Goal: Transaction & Acquisition: Book appointment/travel/reservation

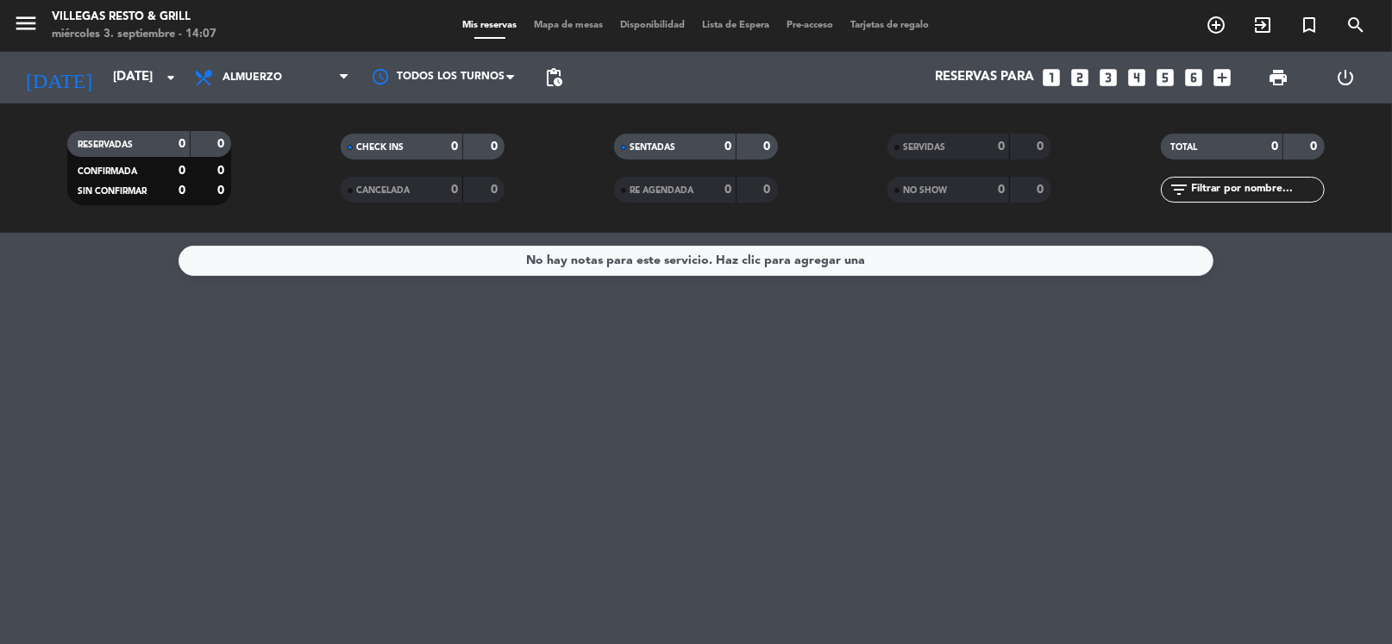
click at [1141, 72] on icon "looks_4" at bounding box center [1136, 77] width 22 height 22
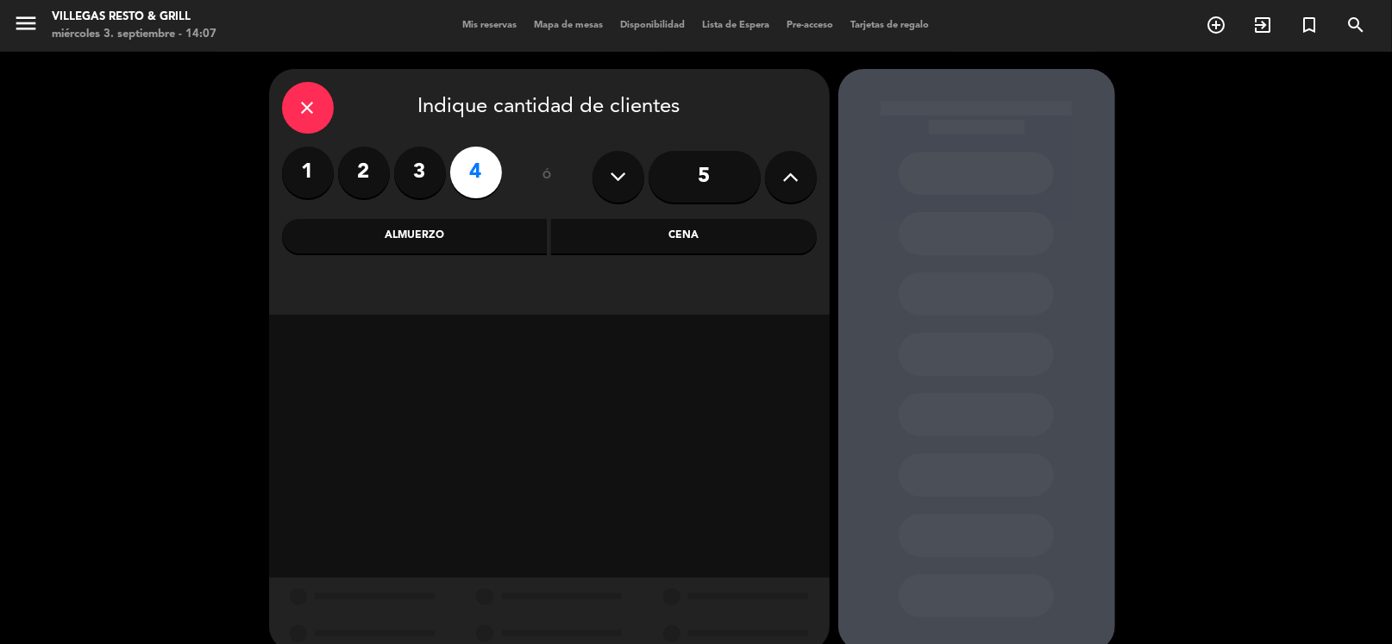
click at [480, 235] on div "Almuerzo" at bounding box center [415, 236] width 266 height 34
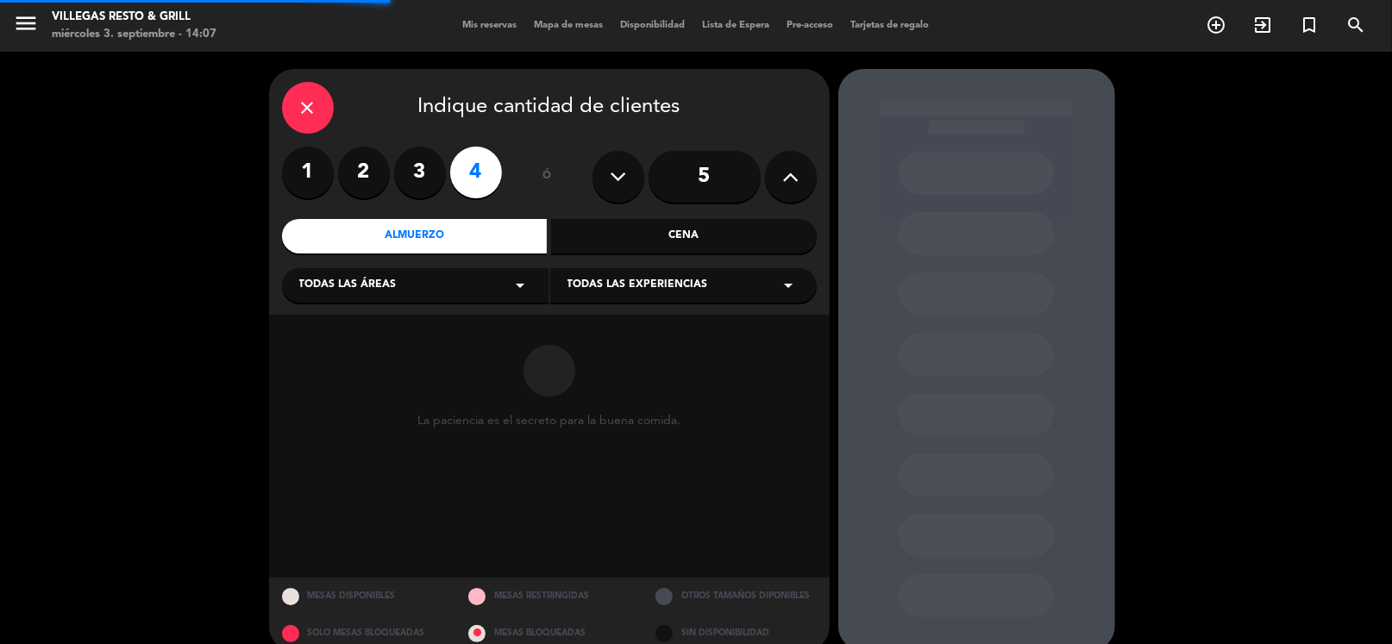
click at [462, 298] on div "Todas las áreas arrow_drop_down" at bounding box center [415, 285] width 266 height 34
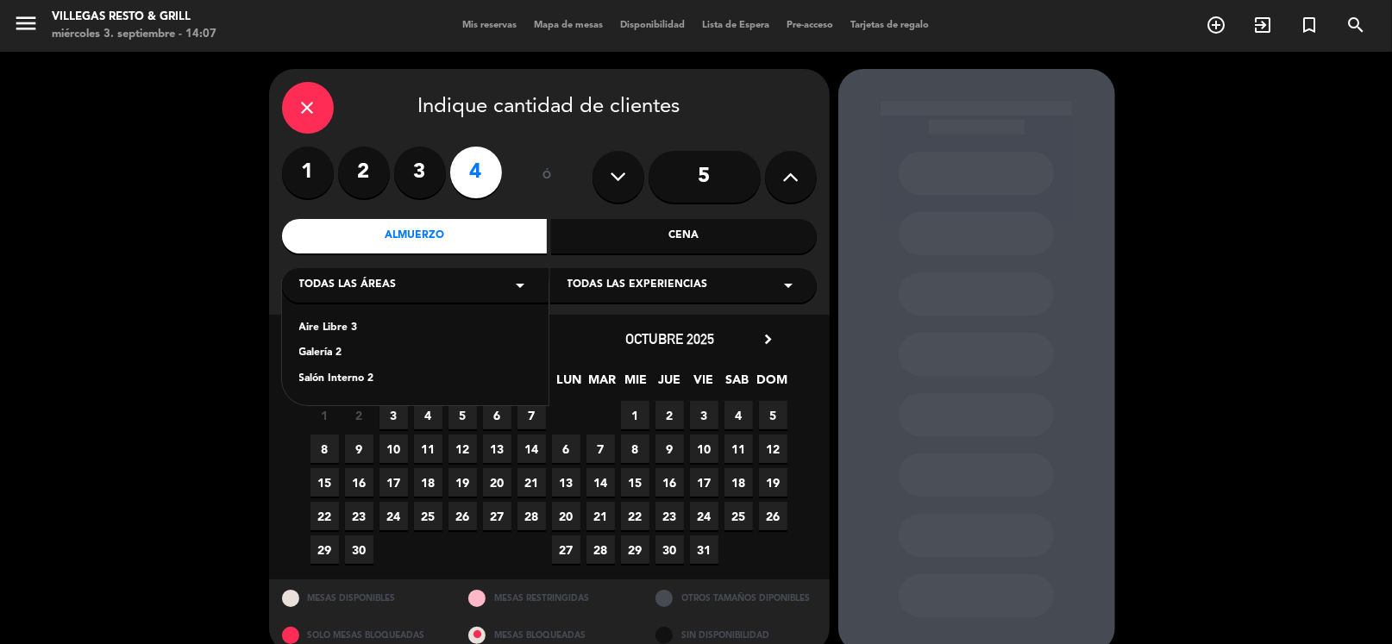
click at [350, 386] on div "Salón Interno 2" at bounding box center [415, 379] width 232 height 17
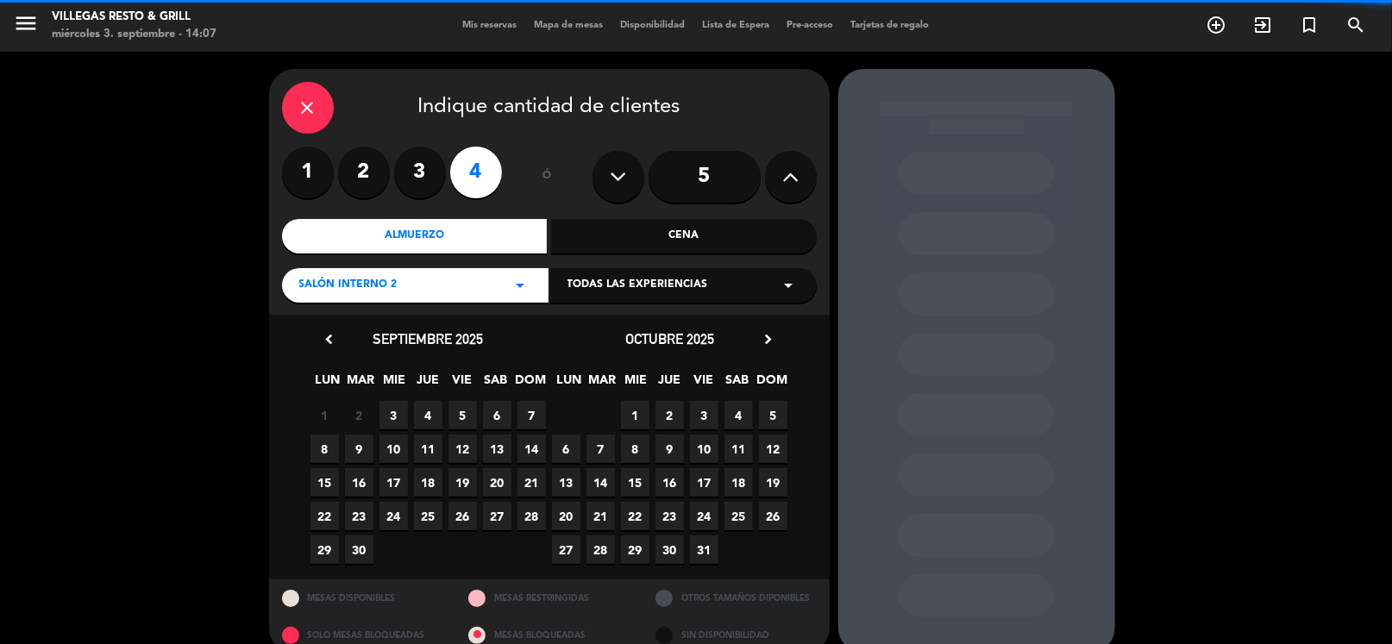
click at [426, 419] on span "4" at bounding box center [428, 415] width 28 height 28
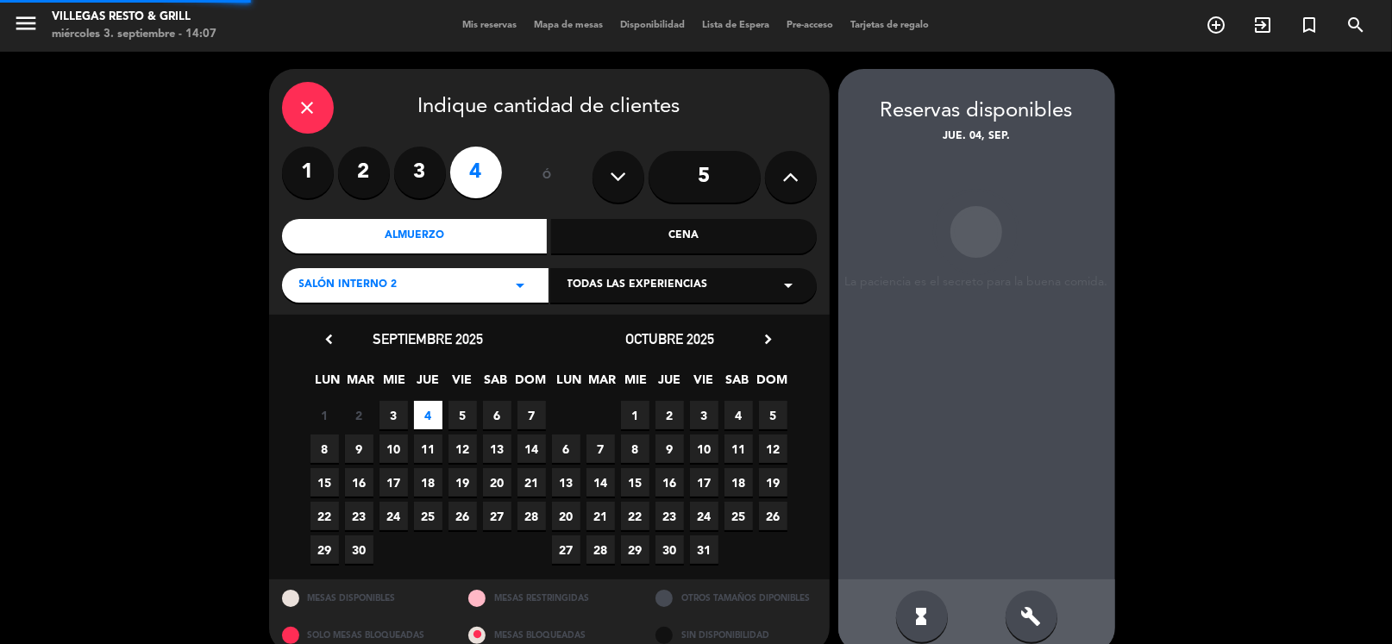
scroll to position [26, 0]
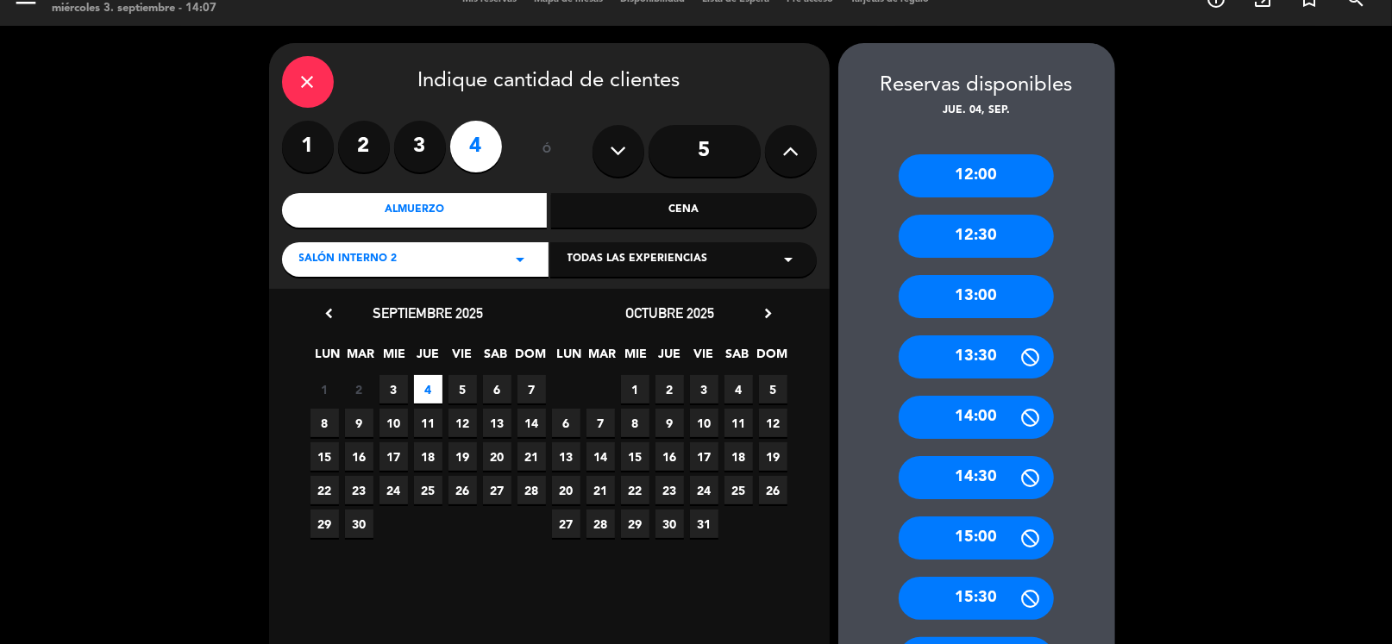
click at [991, 292] on div "13:00" at bounding box center [976, 296] width 155 height 43
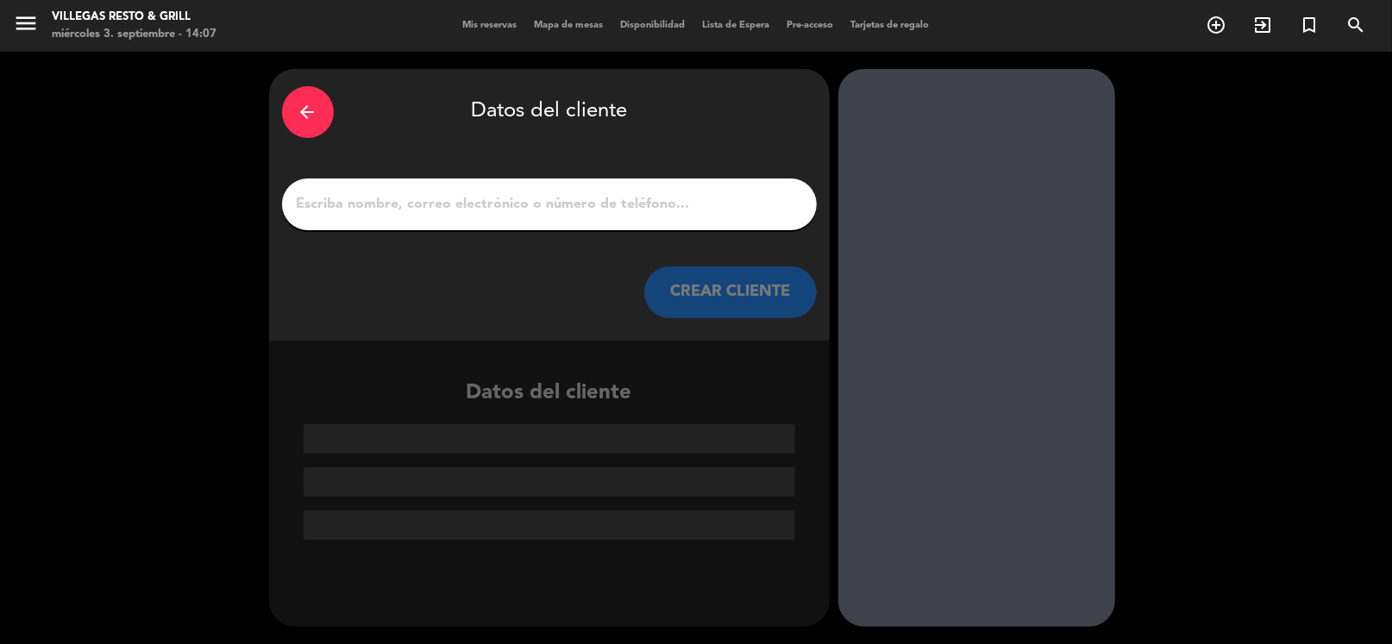
click at [509, 191] on div at bounding box center [549, 205] width 535 height 52
click at [507, 210] on input "1" at bounding box center [549, 204] width 509 height 24
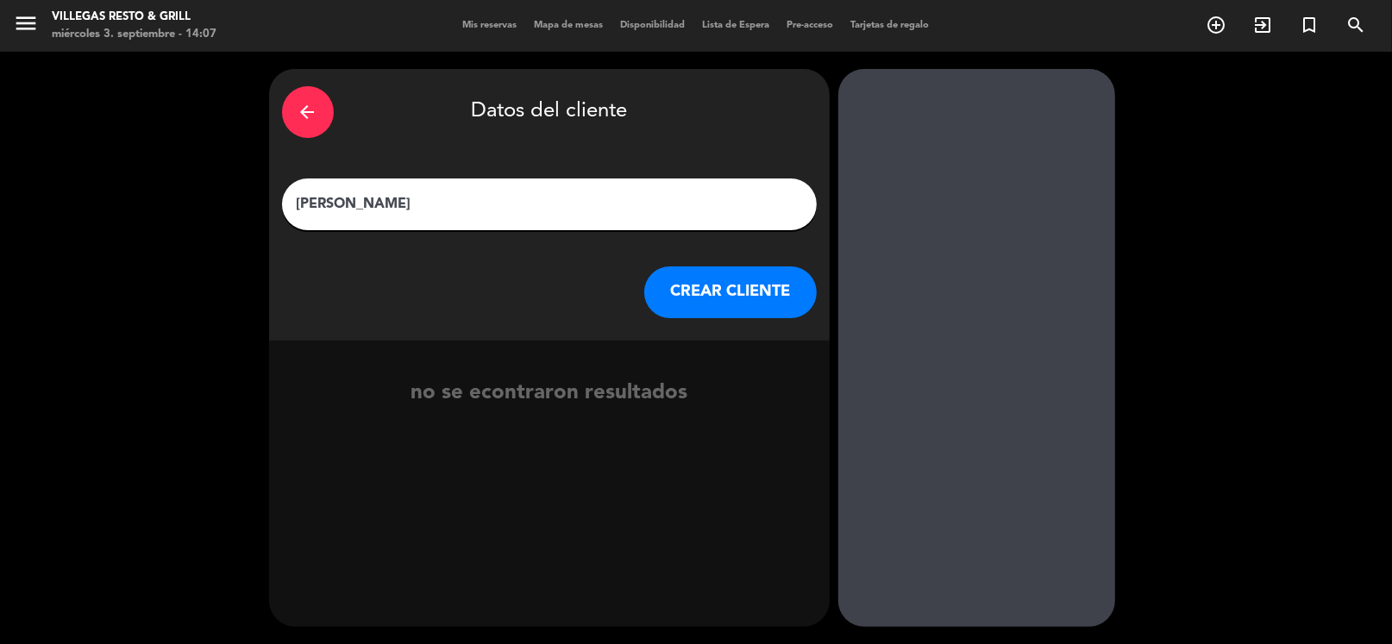
type input "[PERSON_NAME]"
click at [710, 289] on button "CREAR CLIENTE" at bounding box center [730, 292] width 172 height 52
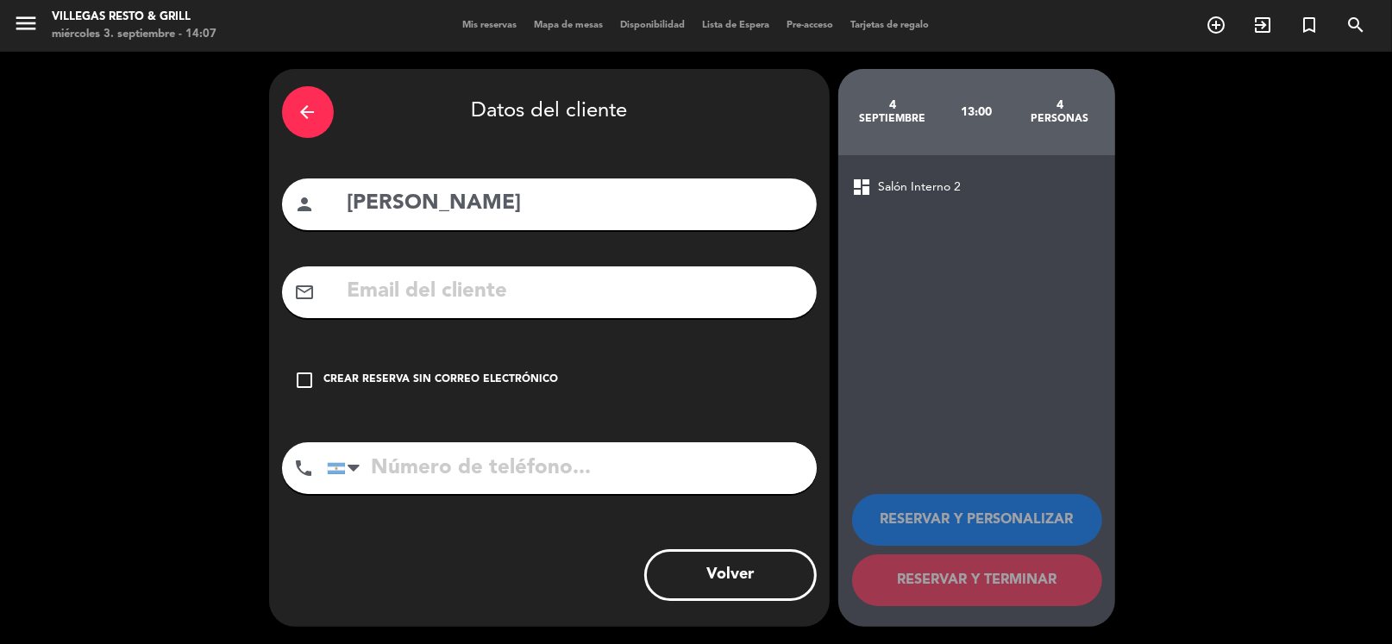
click at [517, 462] on input "tel" at bounding box center [572, 468] width 490 height 52
type input "1159634862"
click at [510, 386] on div "Crear reserva sin correo electrónico" at bounding box center [441, 380] width 235 height 17
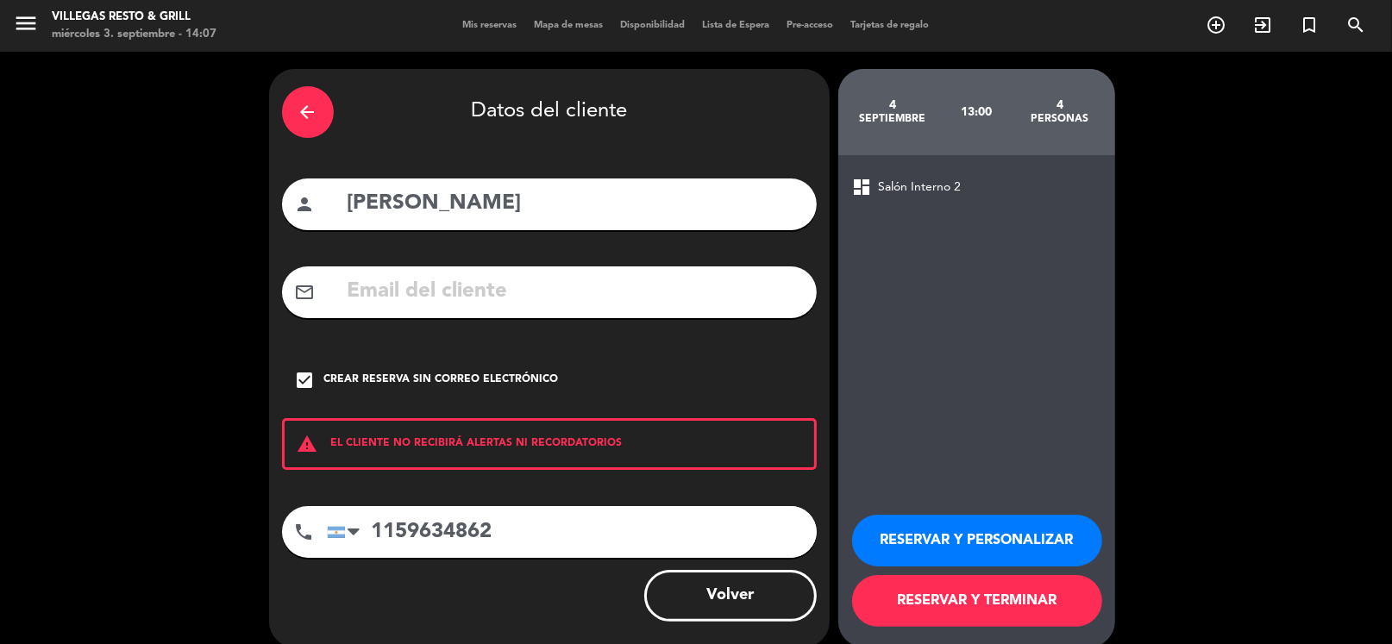
click at [972, 544] on button "RESERVAR Y PERSONALIZAR" at bounding box center [977, 541] width 250 height 52
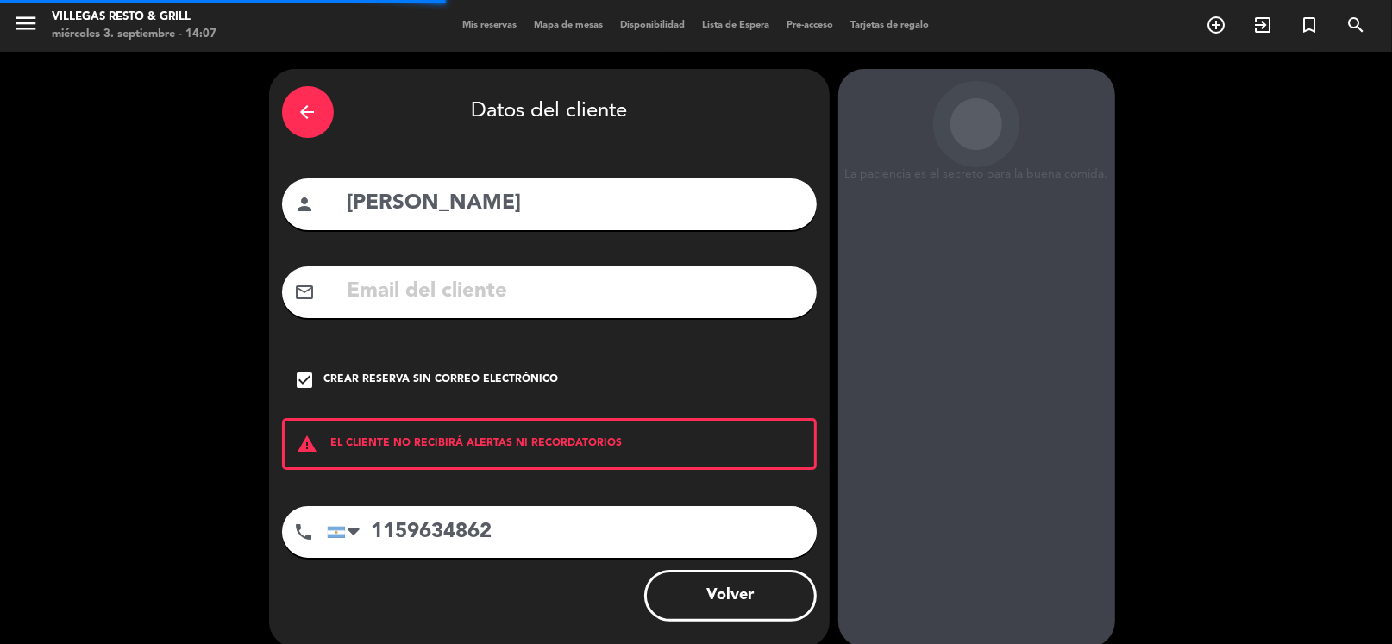
scroll to position [45, 0]
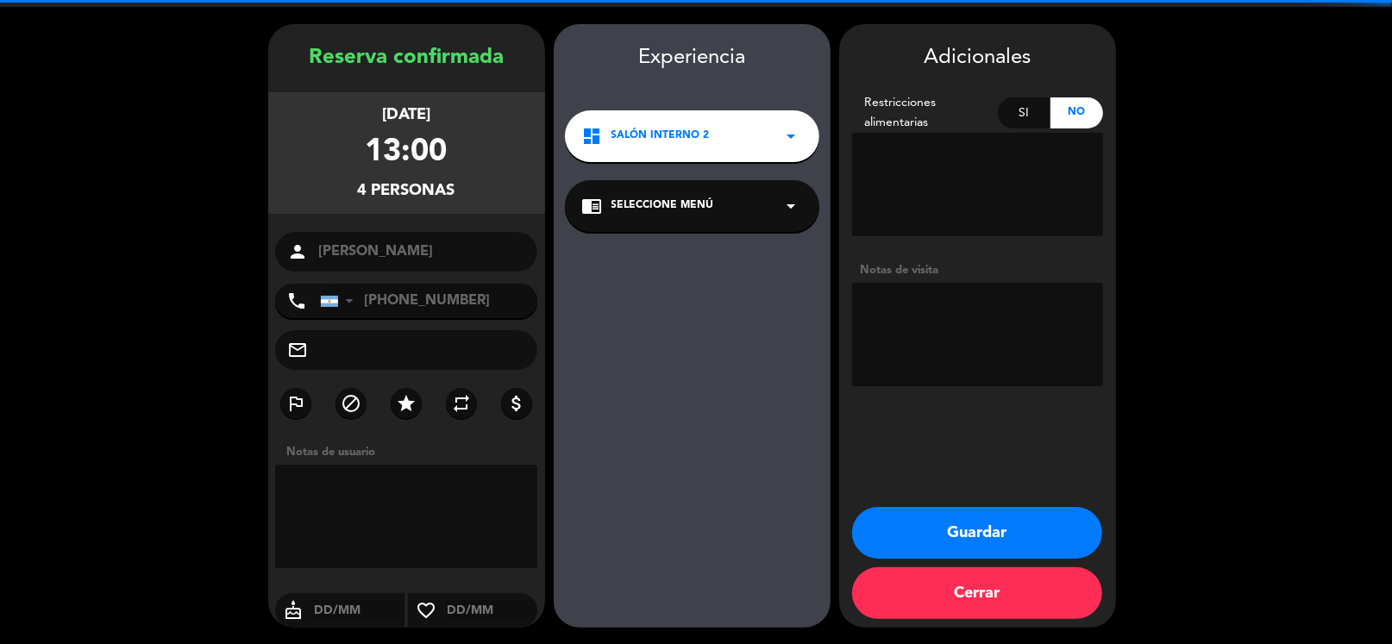
click at [944, 290] on textarea at bounding box center [977, 334] width 251 height 103
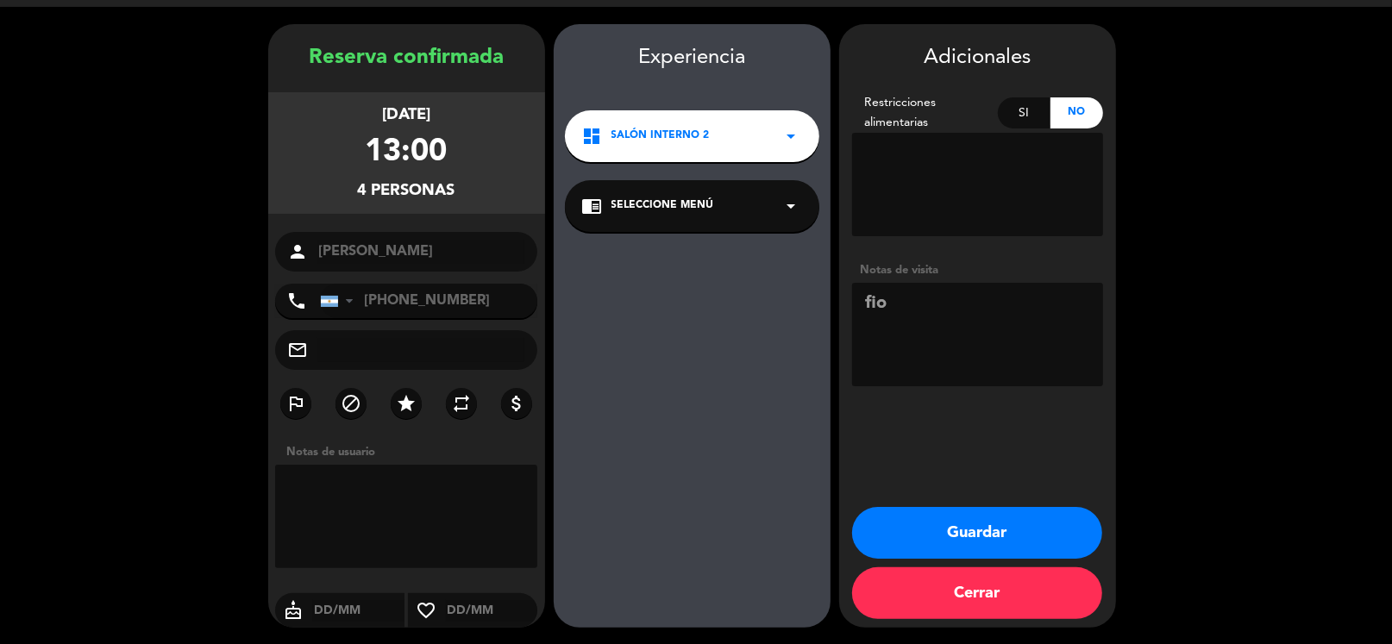
type textarea "fio"
click at [960, 540] on button "Guardar" at bounding box center [977, 533] width 250 height 52
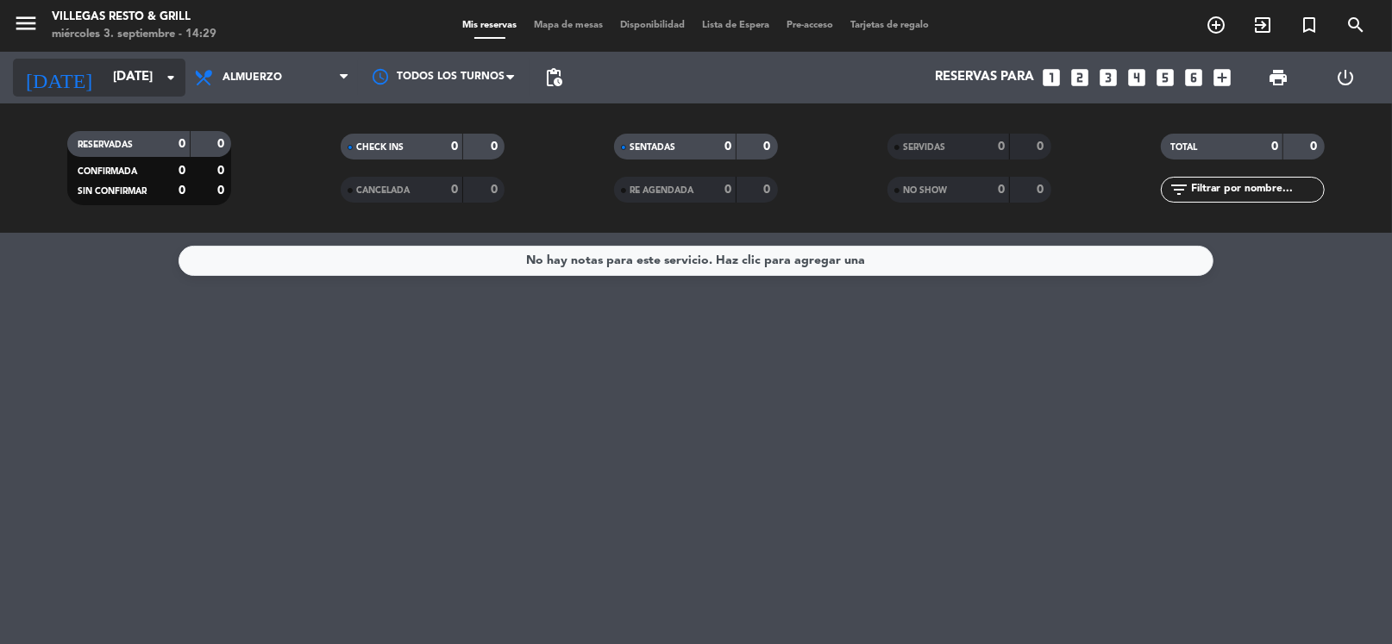
click at [104, 72] on input "[DATE]" at bounding box center [188, 77] width 168 height 33
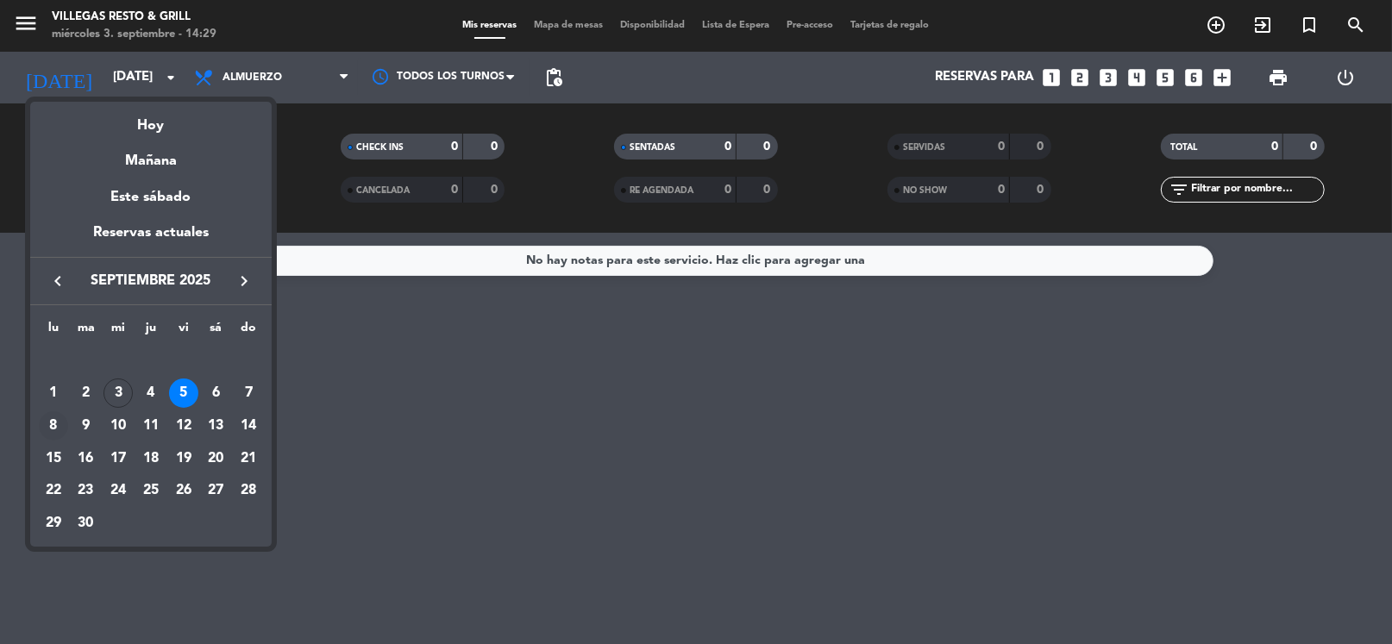
click at [59, 423] on div "8" at bounding box center [53, 425] width 29 height 29
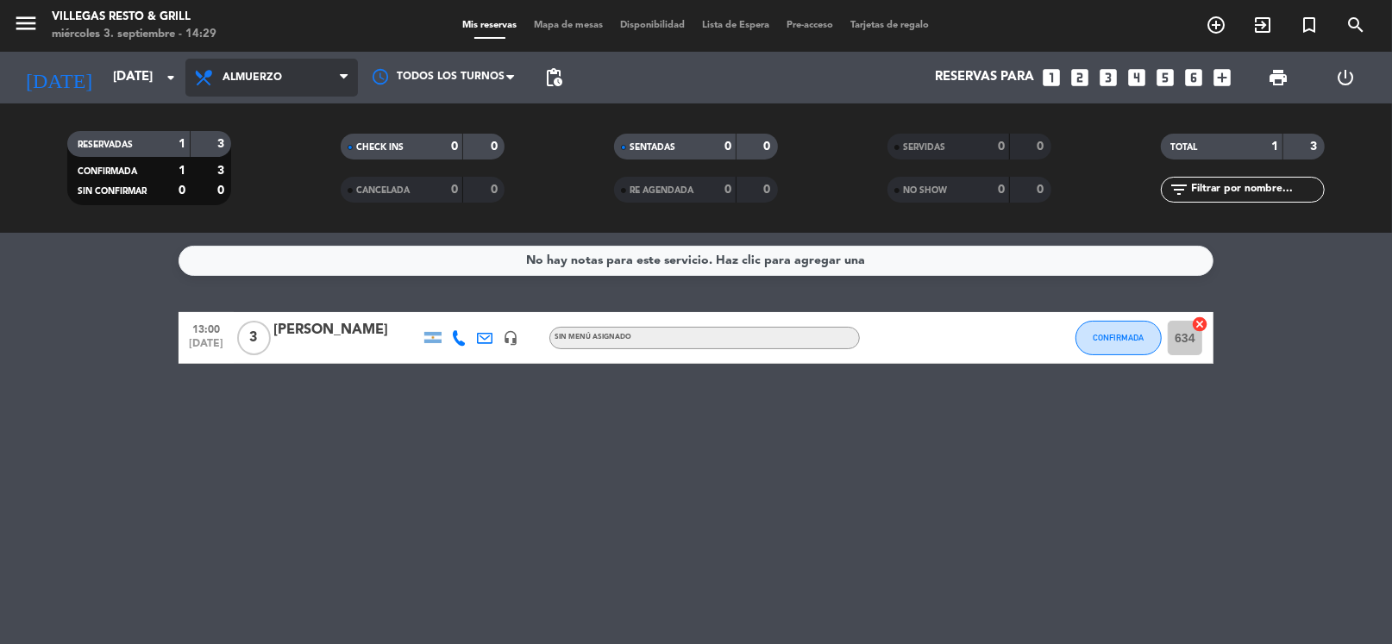
click at [249, 82] on span "Almuerzo" at bounding box center [253, 78] width 60 height 12
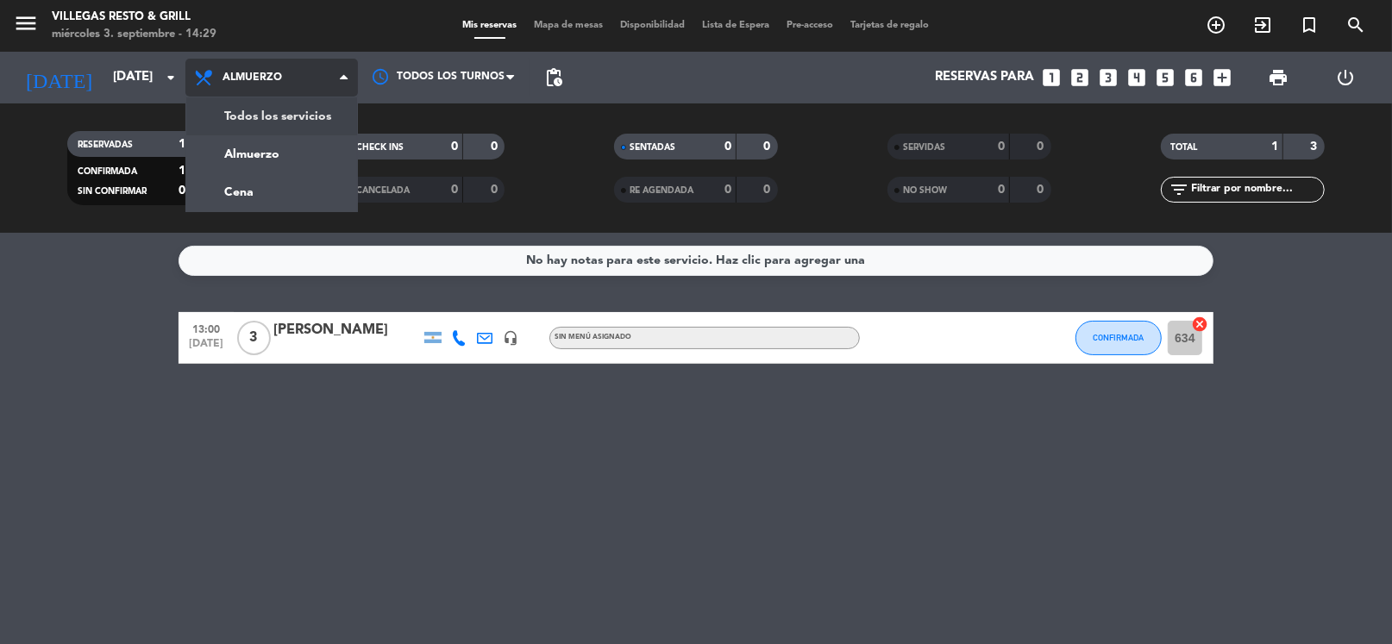
click at [295, 121] on div "menu [PERSON_NAME] Resto & Grill [DATE] 3. septiembre - 14:29 Mis reservas Mapa…" at bounding box center [696, 116] width 1392 height 233
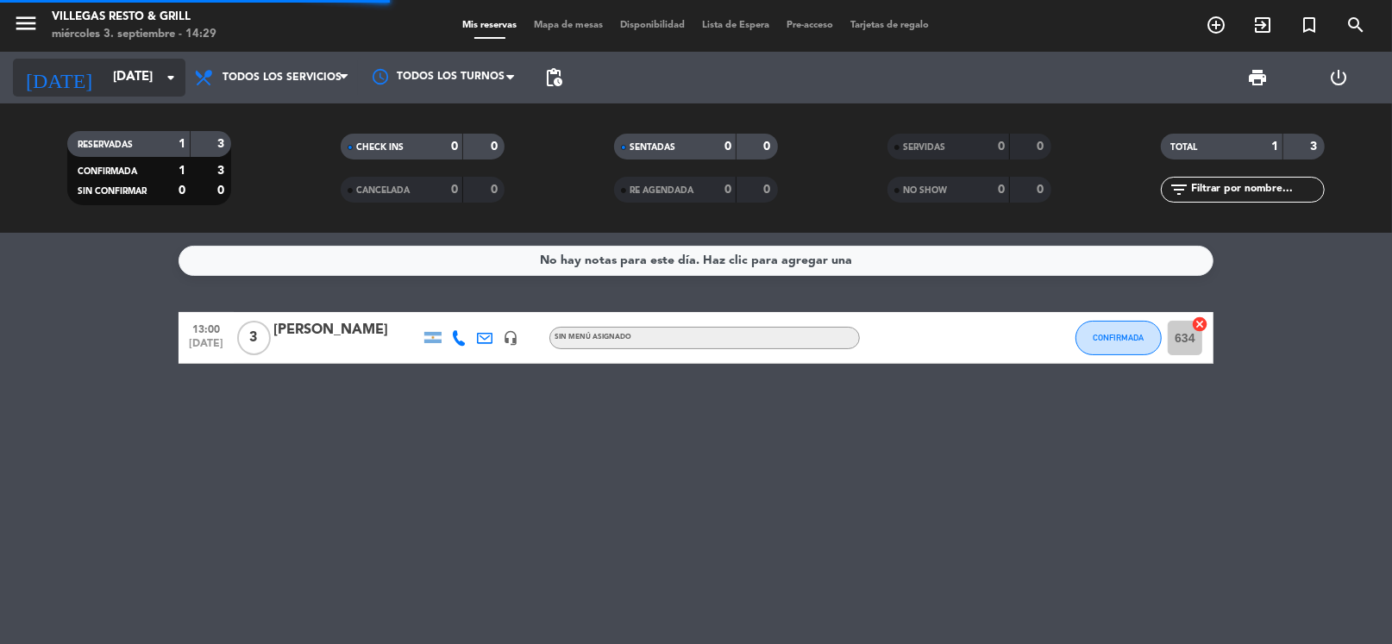
click at [129, 85] on input "[DATE]" at bounding box center [188, 77] width 168 height 33
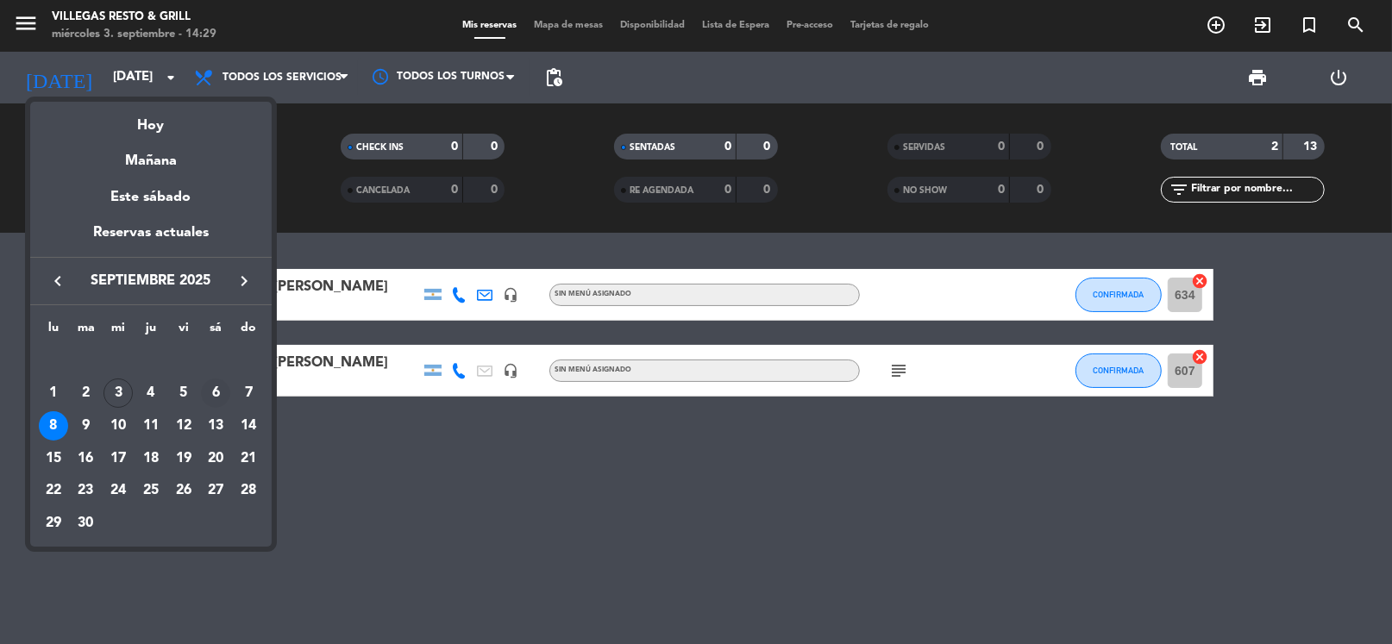
click at [213, 394] on div "6" at bounding box center [215, 393] width 29 height 29
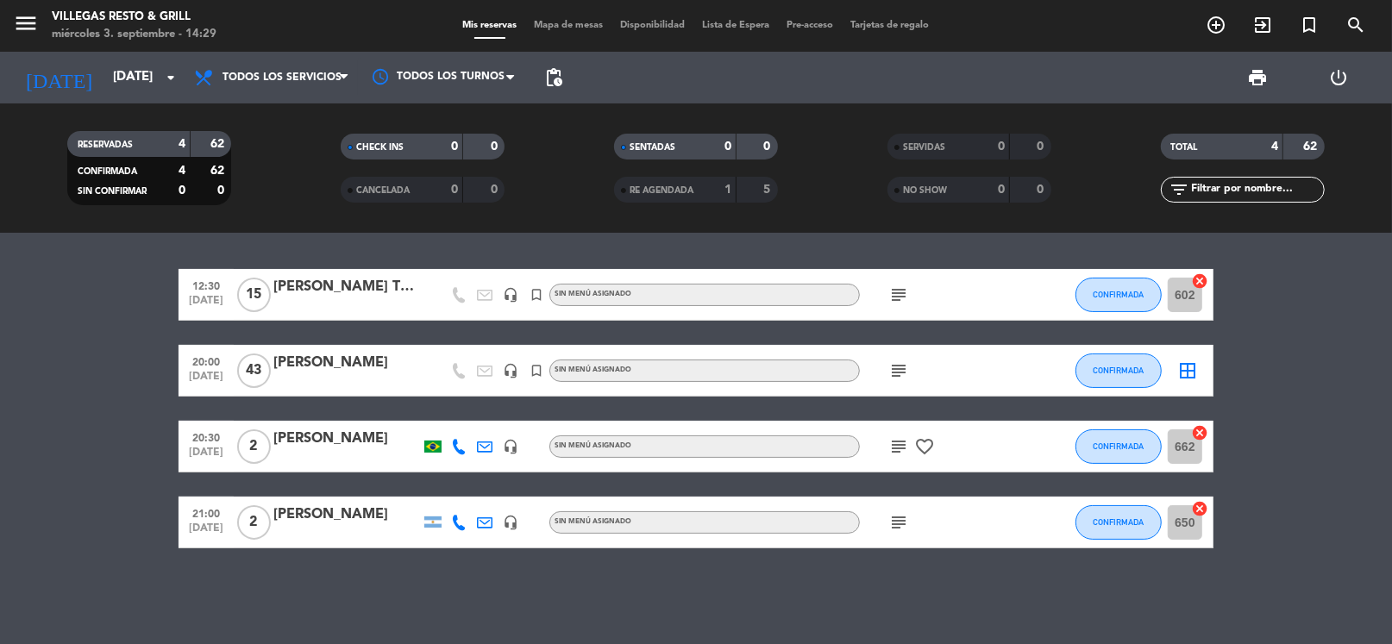
click at [903, 372] on icon "subject" at bounding box center [898, 370] width 21 height 21
click at [903, 370] on icon "subject" at bounding box center [898, 370] width 21 height 21
click at [918, 359] on div "subject" at bounding box center [937, 370] width 155 height 51
click at [903, 373] on icon "subject" at bounding box center [898, 370] width 21 height 21
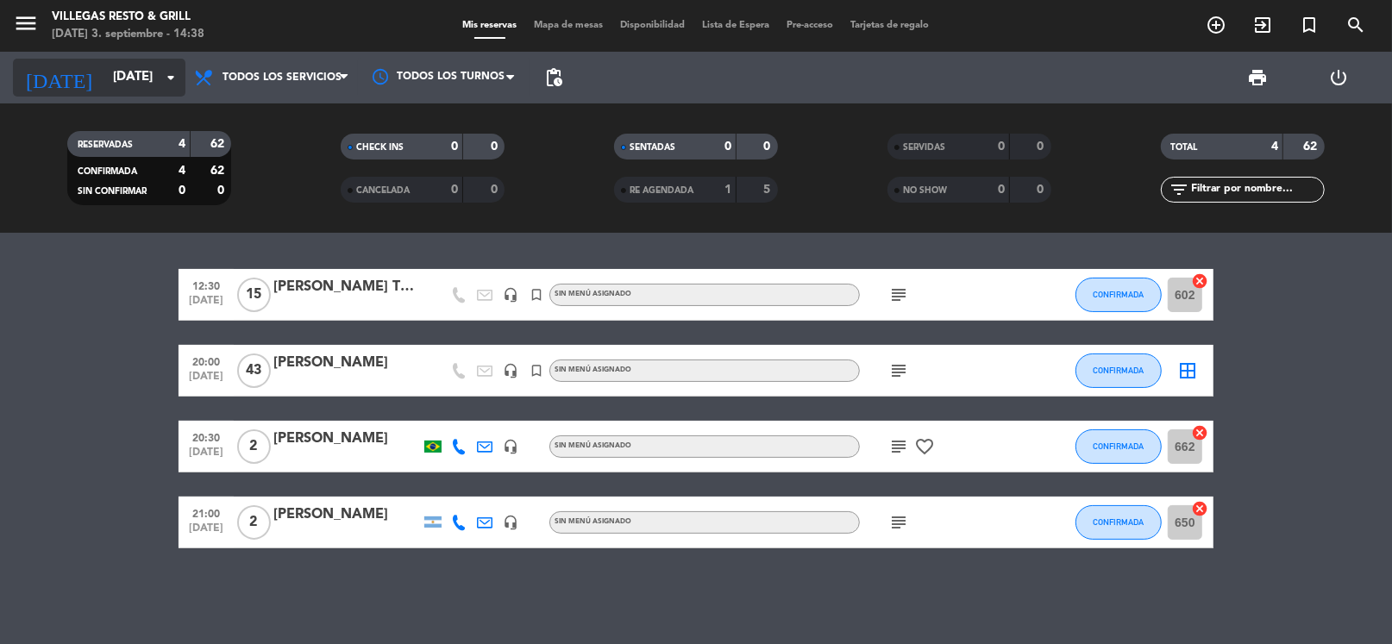
click at [122, 82] on input "[DATE]" at bounding box center [188, 77] width 168 height 33
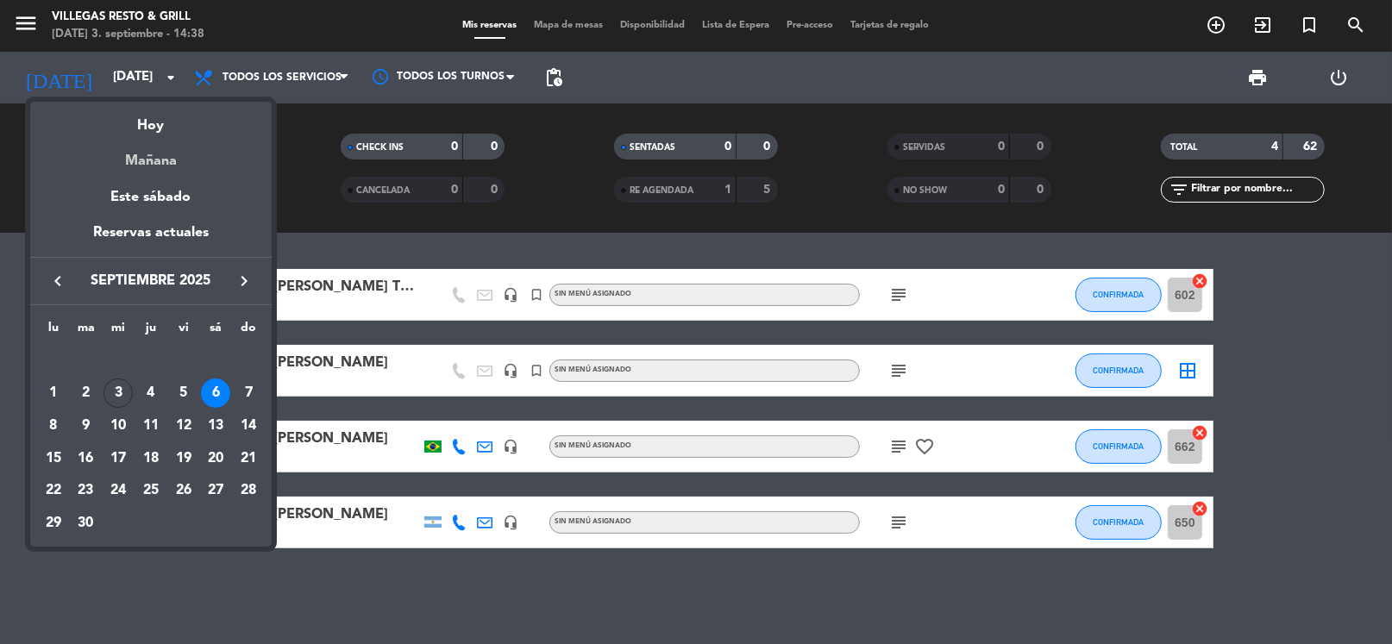
click at [160, 155] on div "Mañana" at bounding box center [150, 154] width 241 height 35
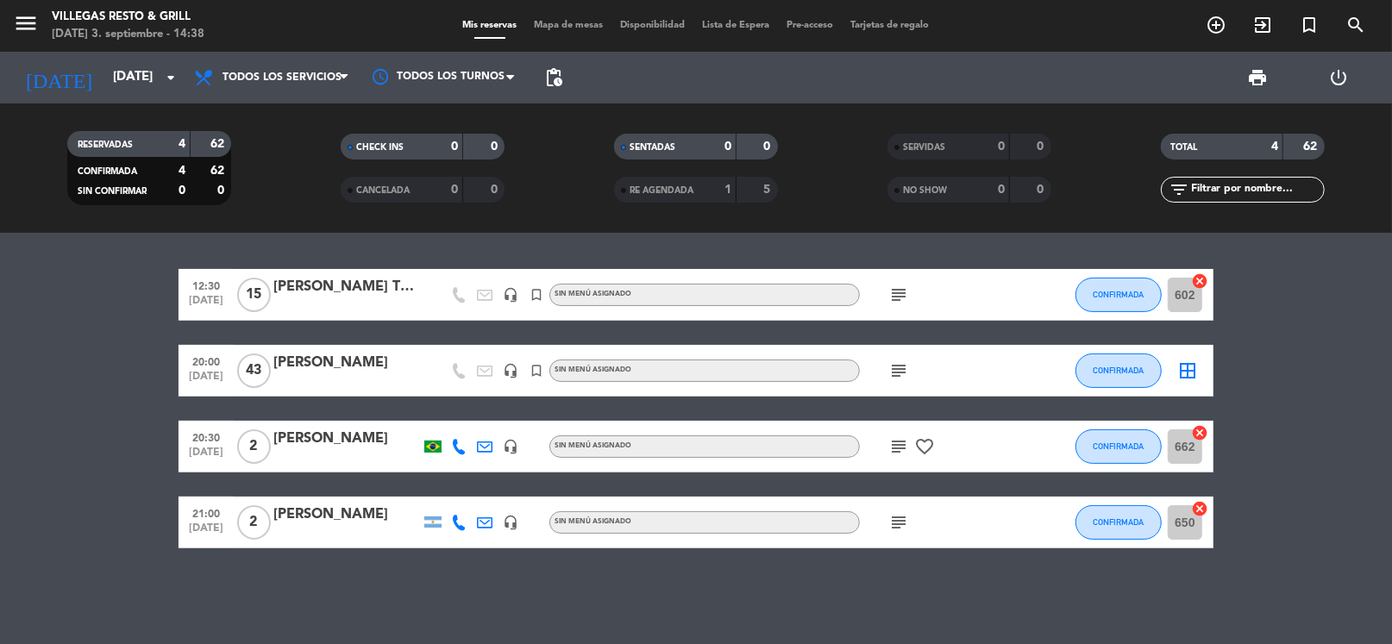
type input "[DEMOGRAPHIC_DATA][DATE]"
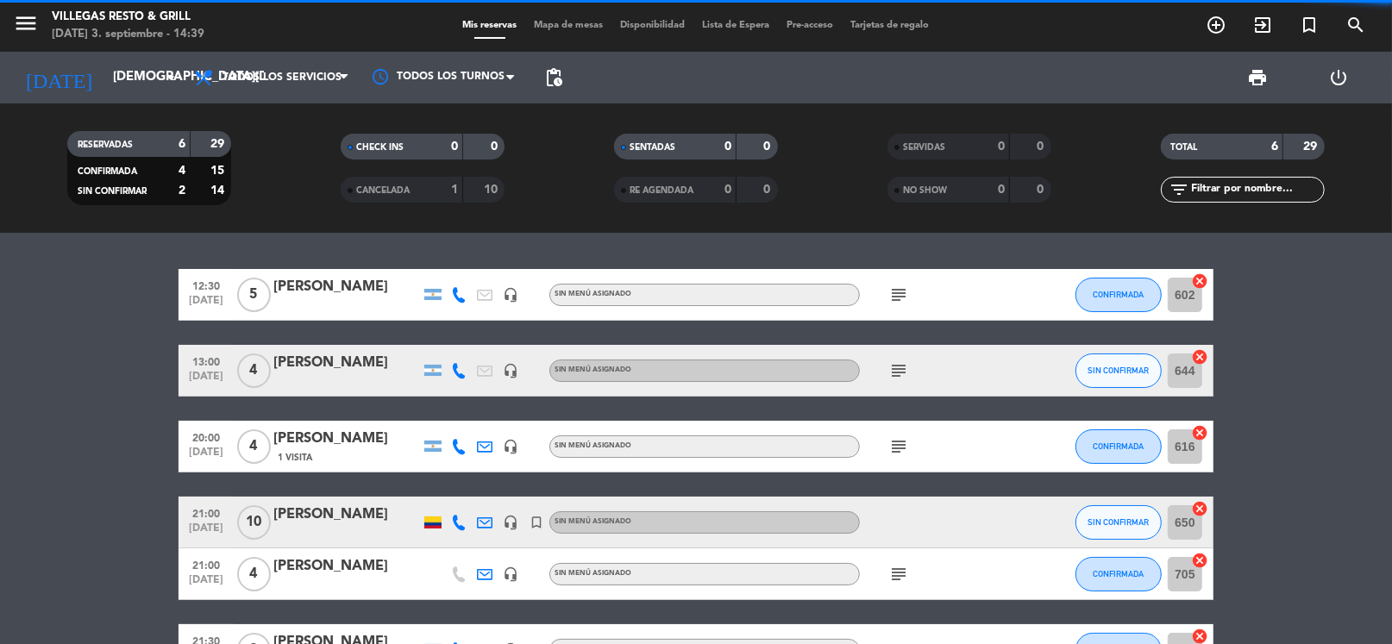
scroll to position [117, 0]
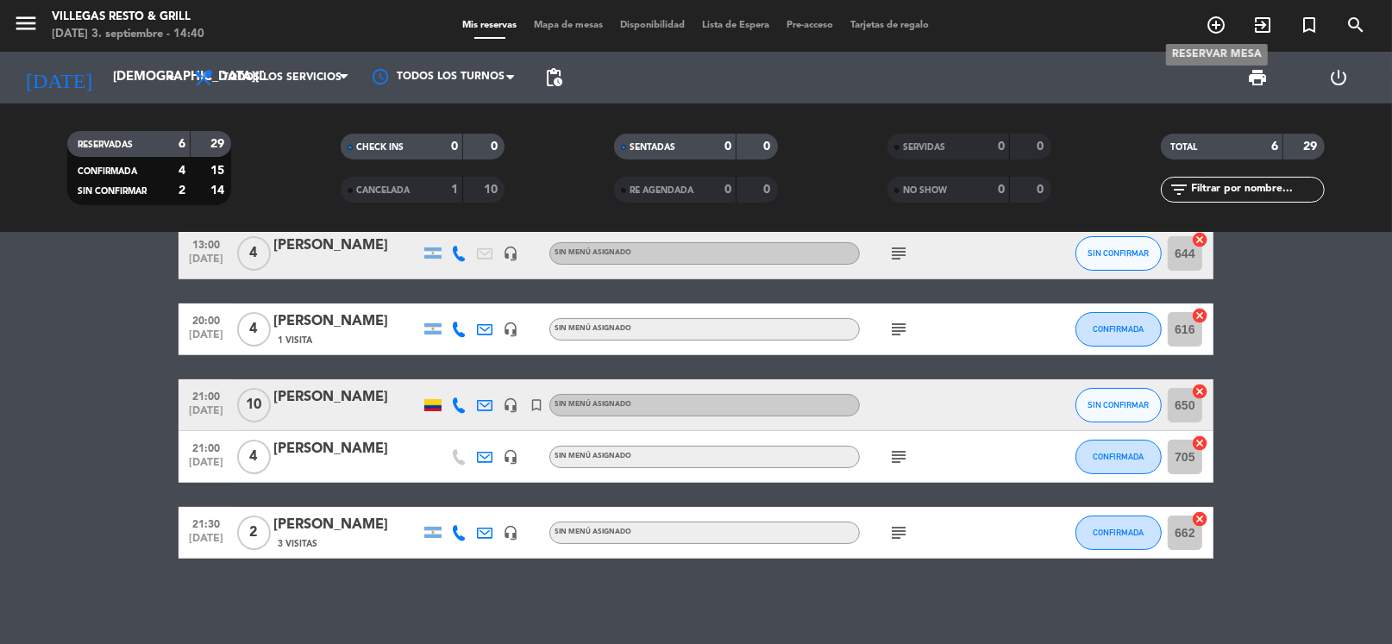
click at [1219, 24] on icon "add_circle_outline" at bounding box center [1216, 25] width 21 height 21
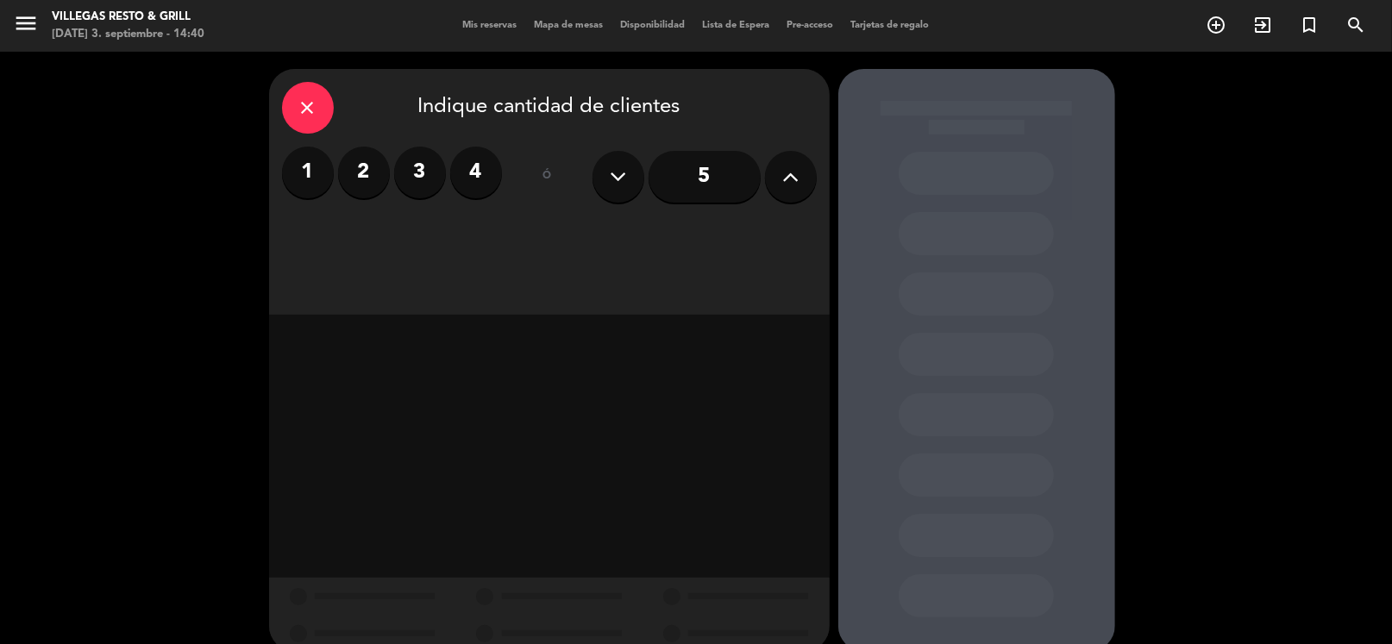
click at [782, 185] on icon at bounding box center [790, 177] width 16 height 26
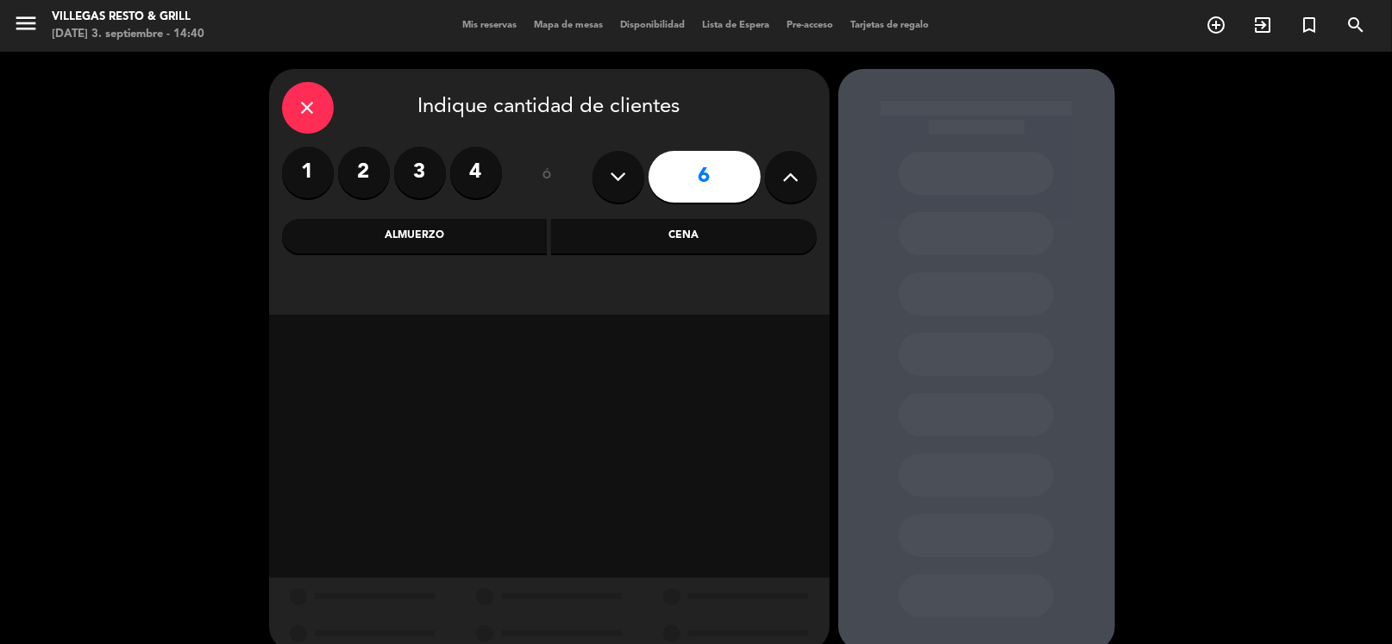
click at [473, 247] on div "Almuerzo" at bounding box center [415, 236] width 266 height 34
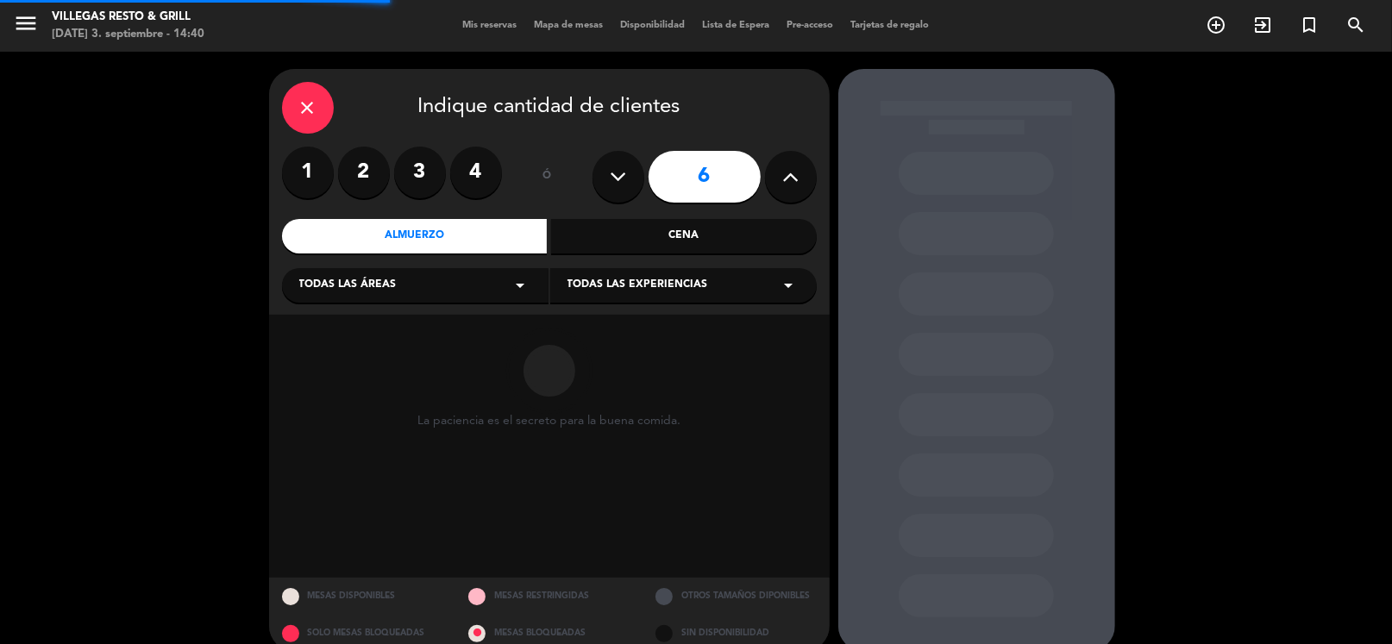
drag, startPoint x: 446, startPoint y: 283, endPoint x: 436, endPoint y: 295, distance: 15.4
click at [444, 285] on div "Todas las áreas arrow_drop_down" at bounding box center [415, 285] width 266 height 34
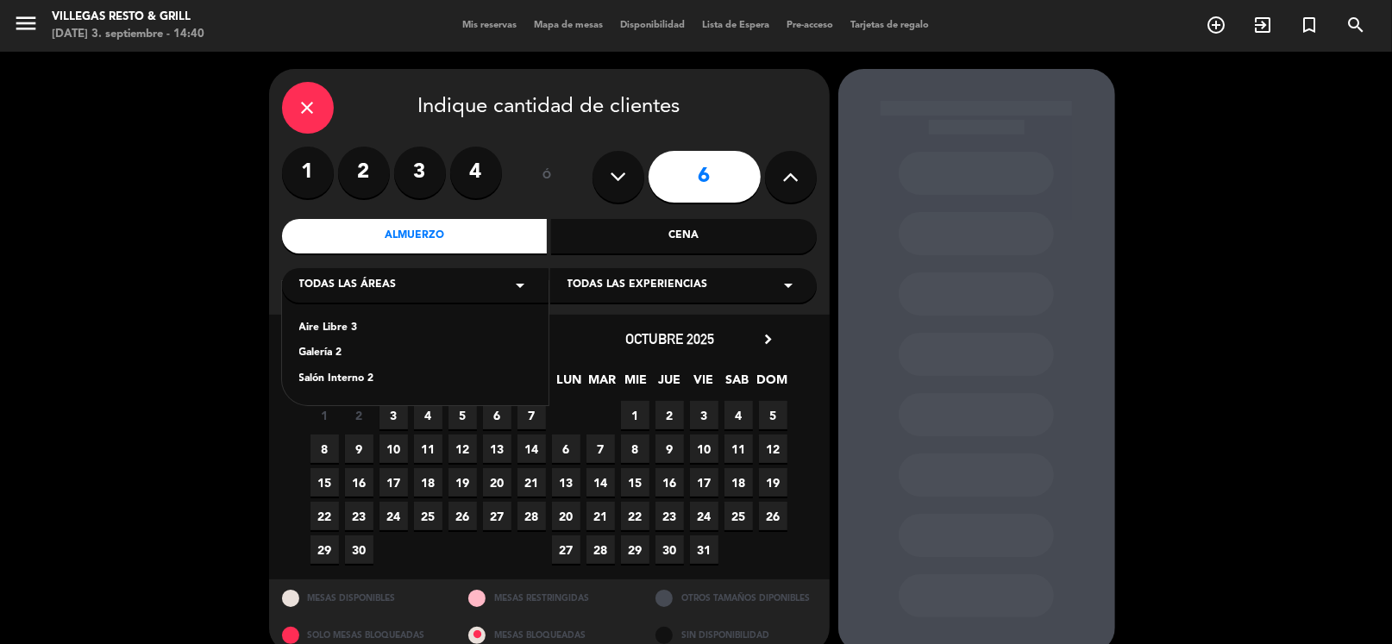
click at [367, 362] on div "Galería 2" at bounding box center [415, 353] width 232 height 17
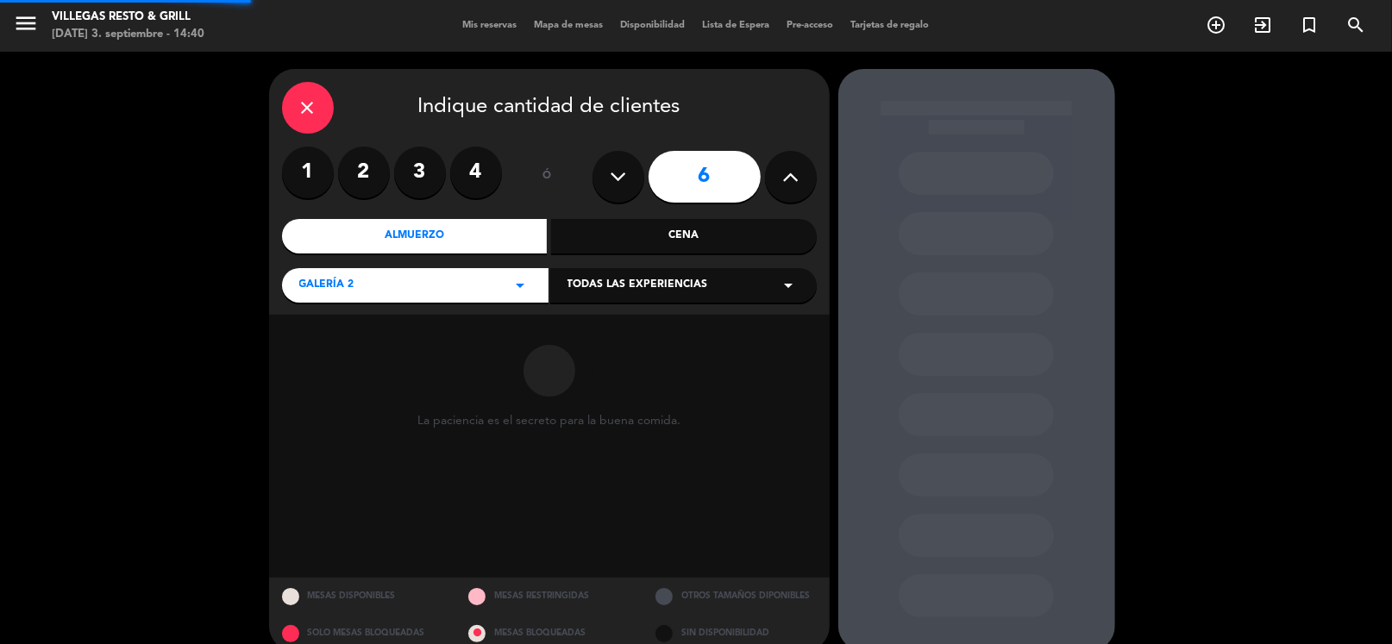
click at [364, 369] on div "La paciencia es el secreto para la buena comida." at bounding box center [549, 446] width 561 height 263
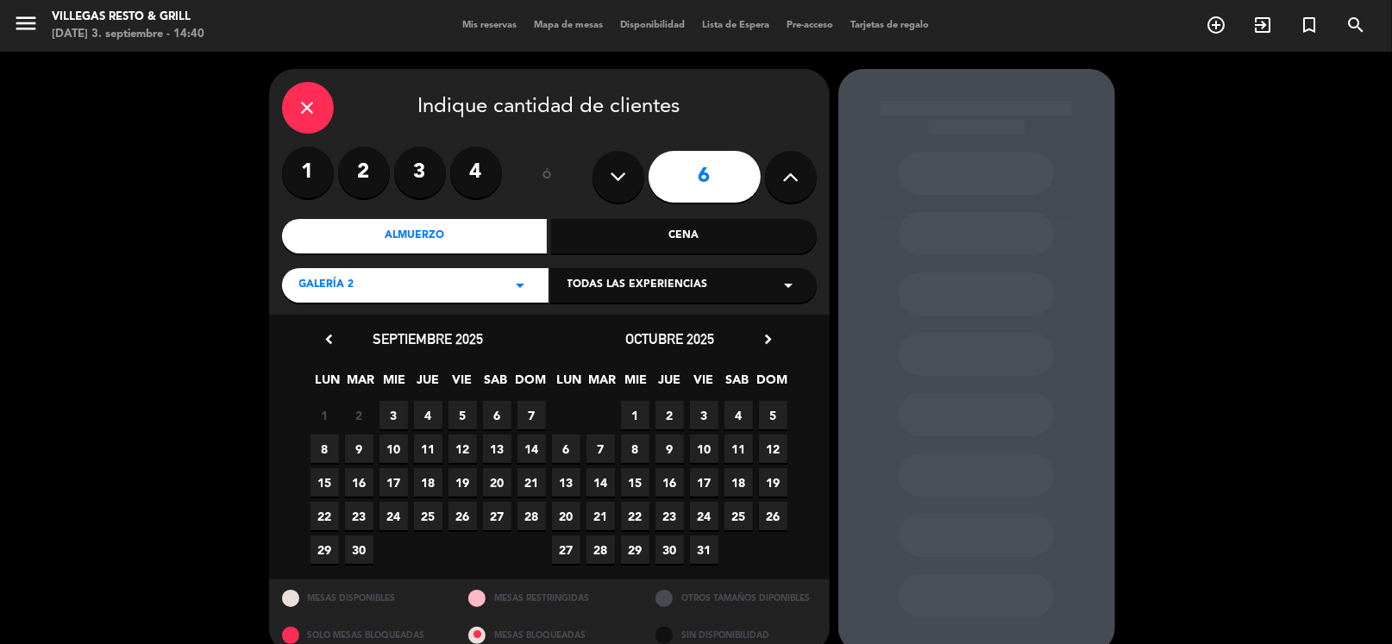
click at [417, 412] on span "4" at bounding box center [428, 415] width 28 height 28
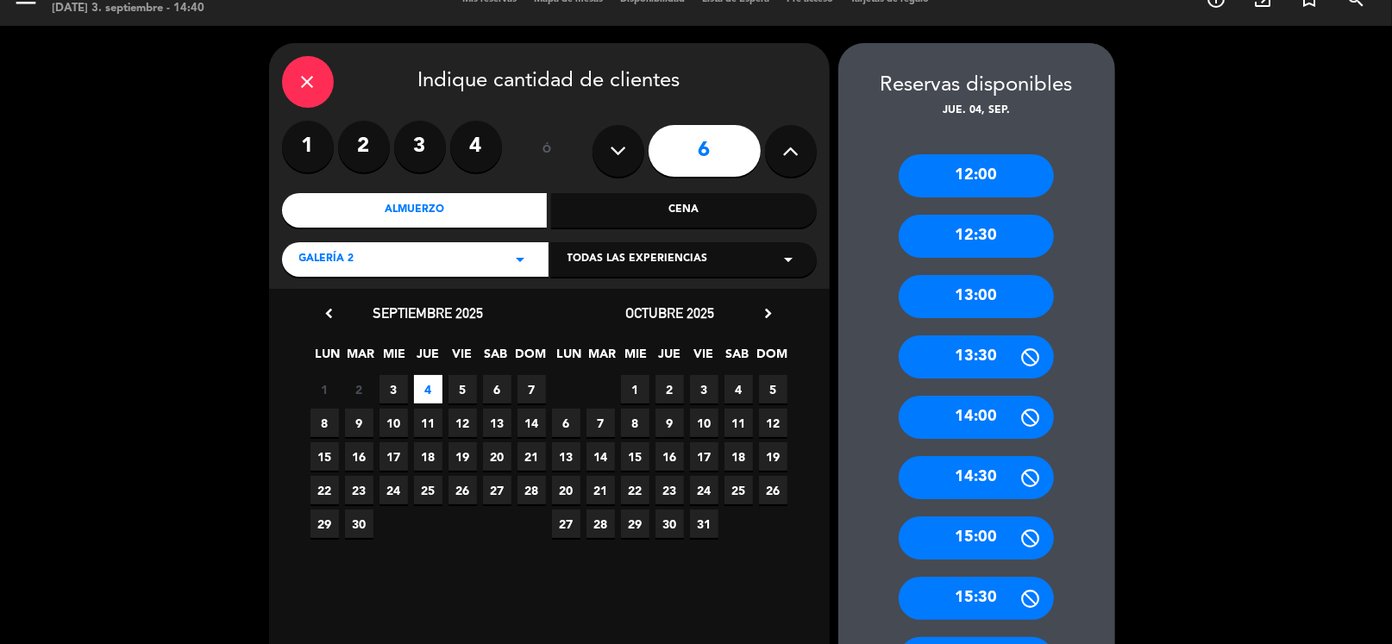
click at [975, 235] on div "12:30" at bounding box center [976, 236] width 155 height 43
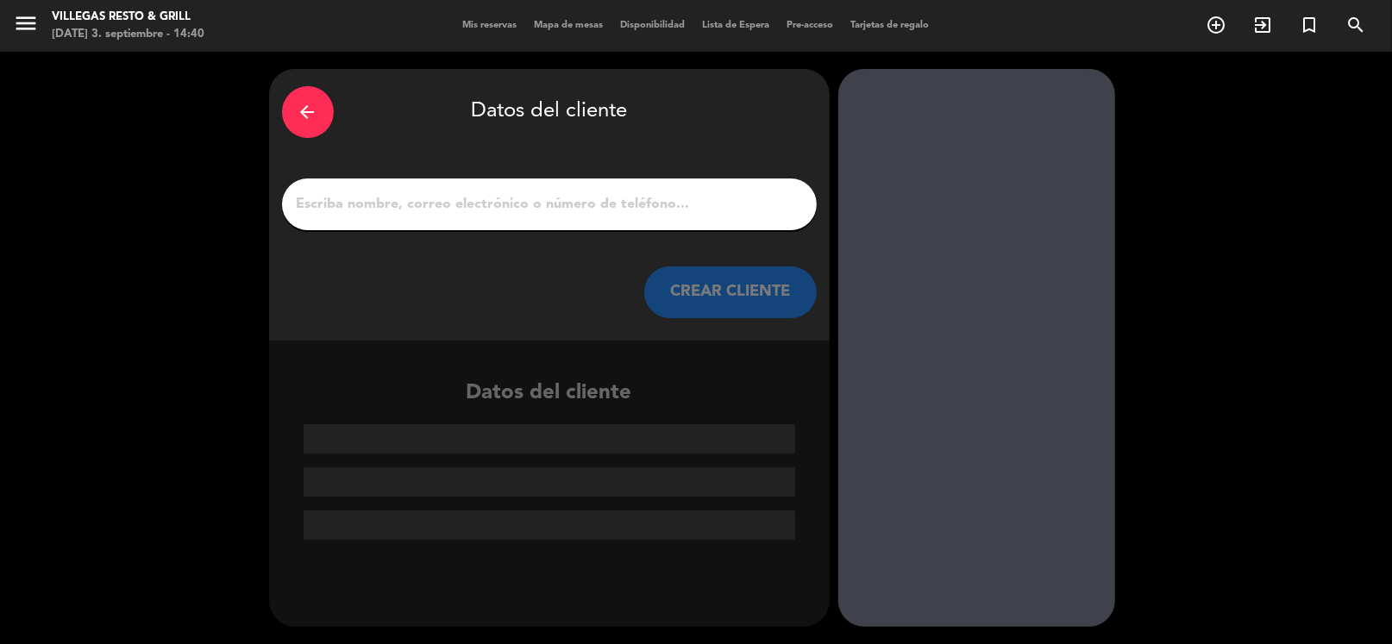
click at [461, 201] on input "1" at bounding box center [549, 204] width 509 height 24
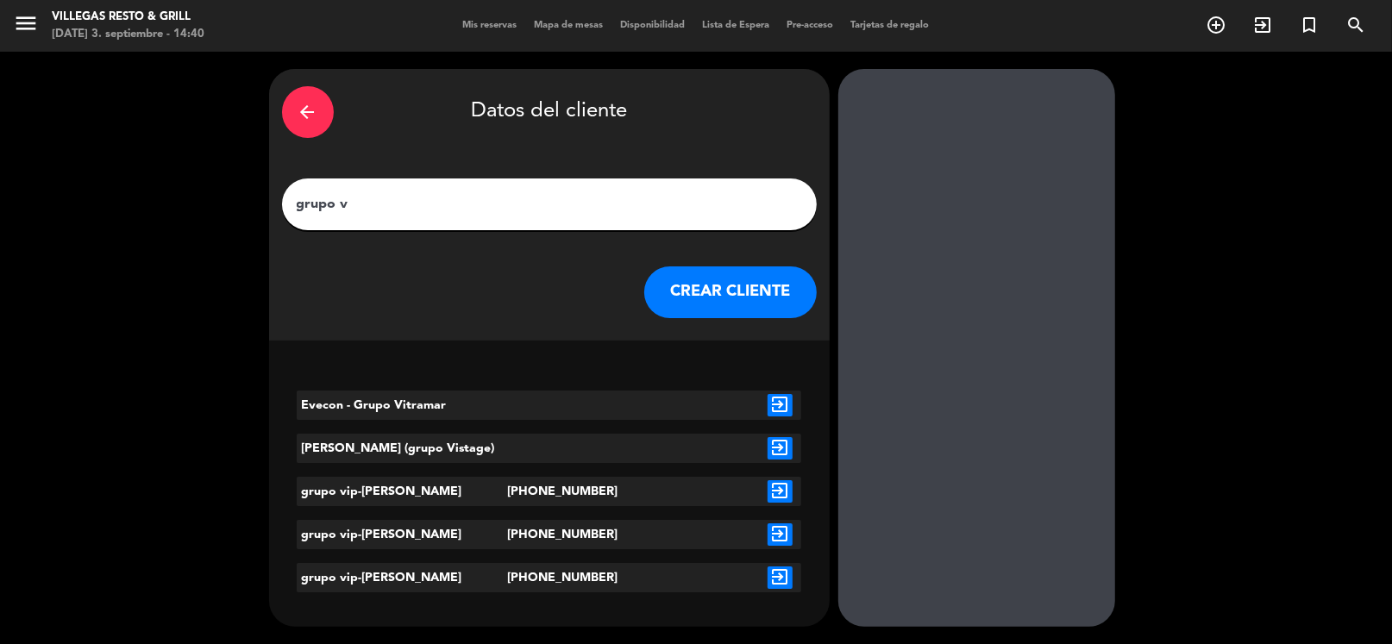
type input "grupo v"
click at [782, 495] on icon "exit_to_app" at bounding box center [780, 491] width 25 height 22
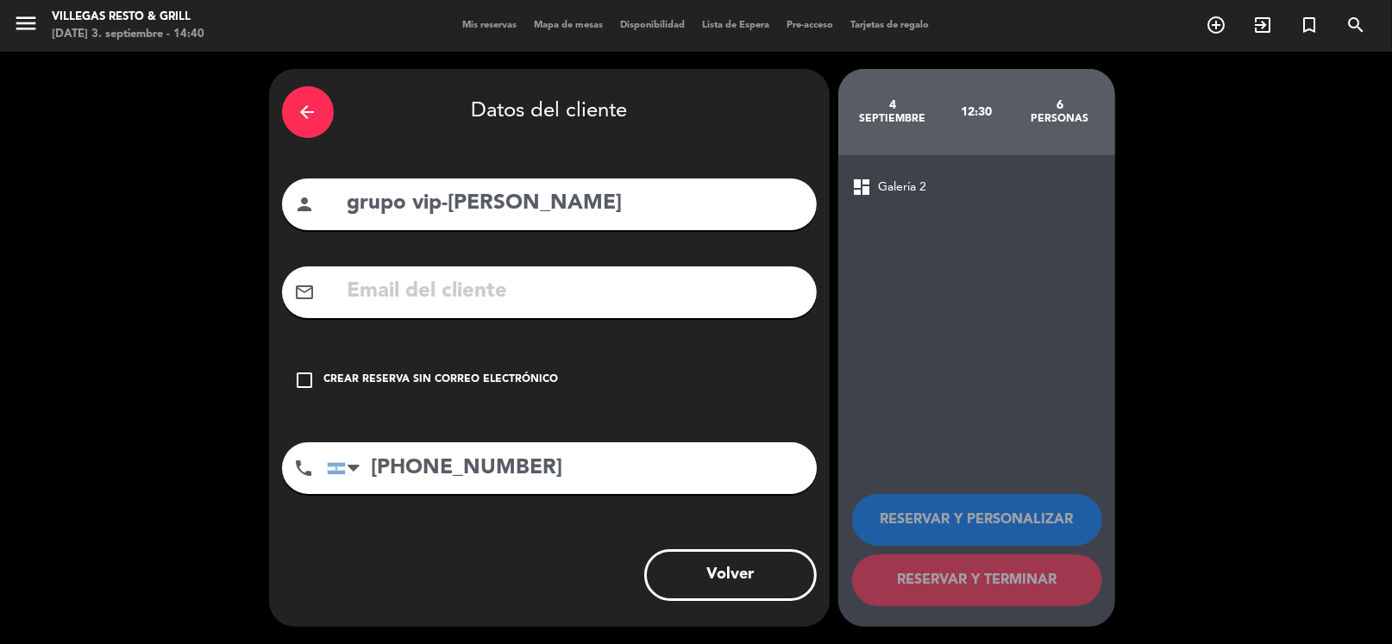
click at [503, 376] on div "Crear reserva sin correo electrónico" at bounding box center [441, 380] width 235 height 17
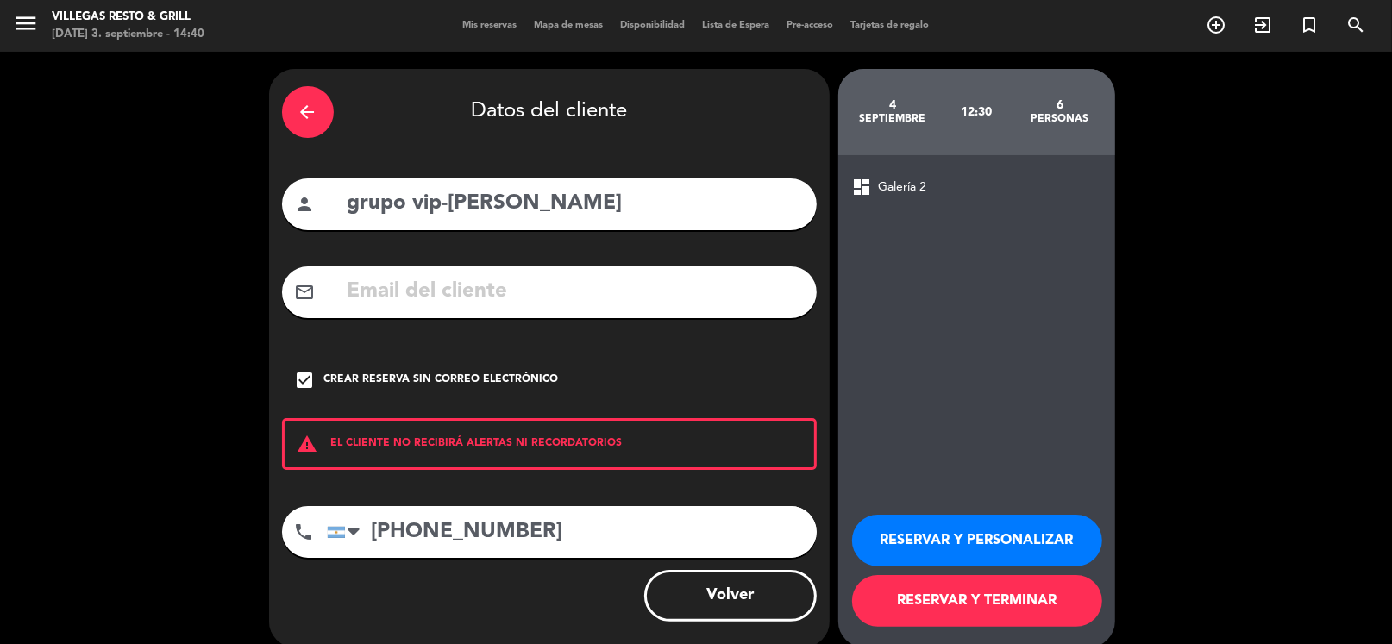
click at [960, 531] on button "RESERVAR Y PERSONALIZAR" at bounding box center [977, 541] width 250 height 52
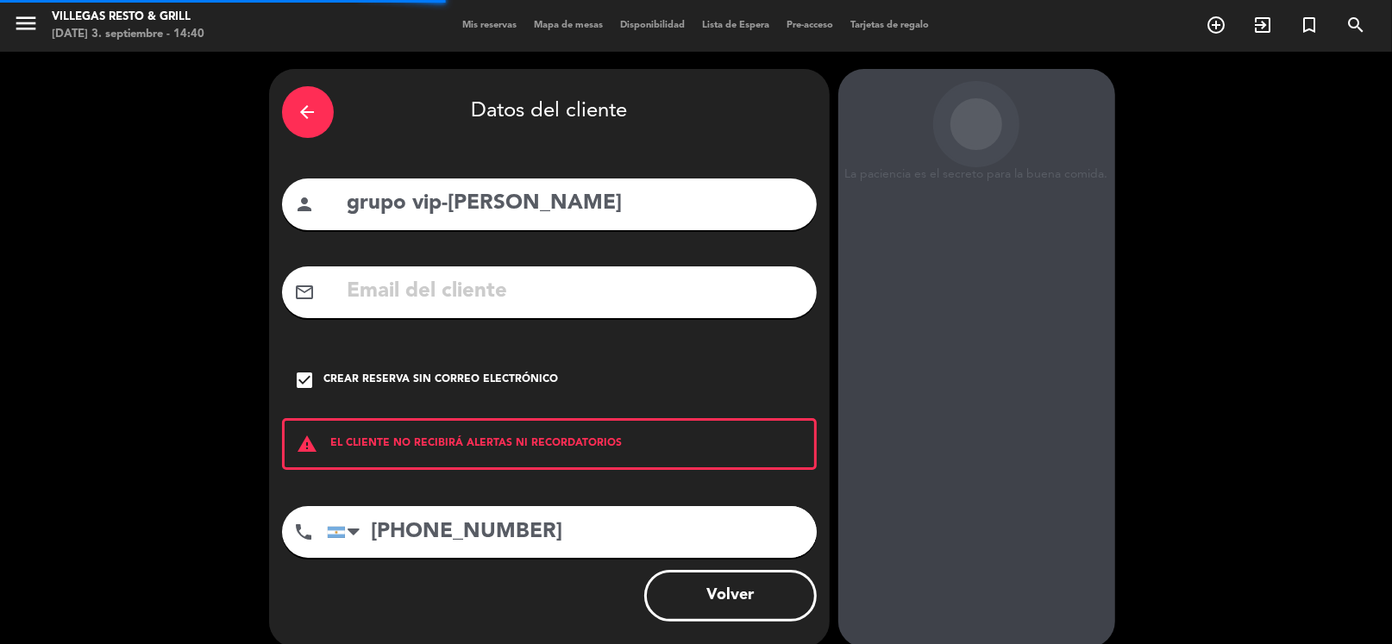
scroll to position [45, 0]
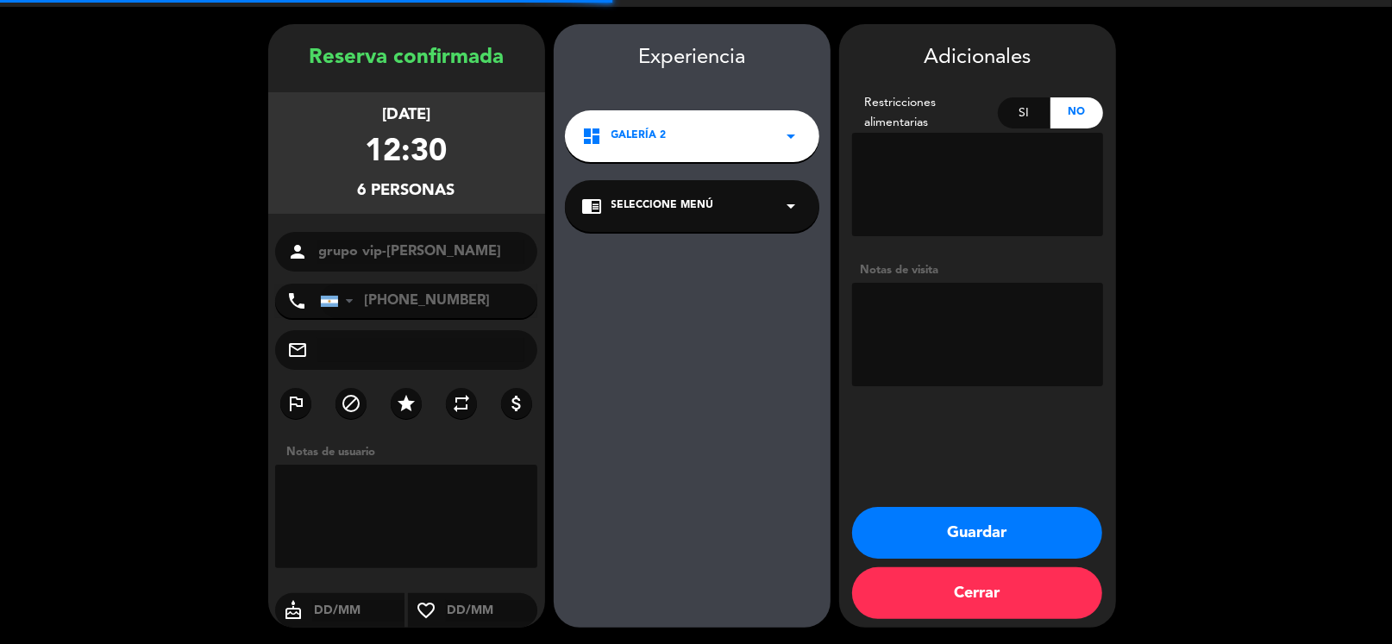
click at [953, 319] on textarea at bounding box center [977, 334] width 251 height 103
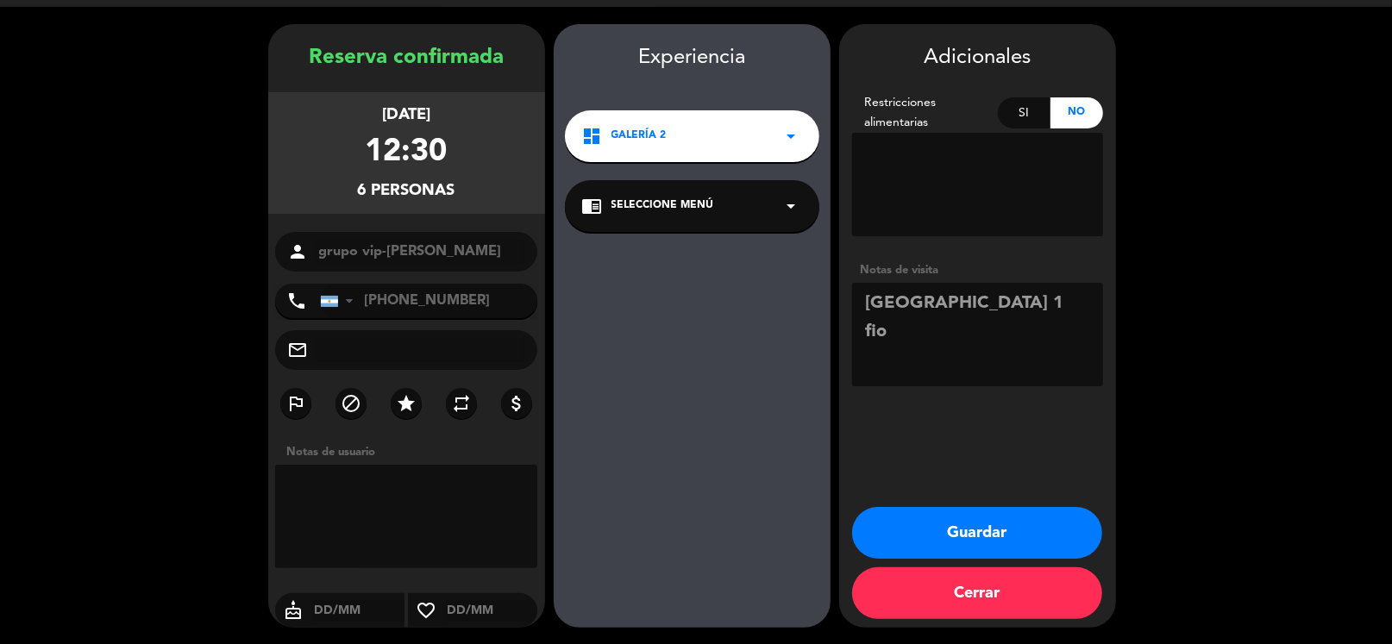
type textarea "[GEOGRAPHIC_DATA] 1 fio"
click at [1002, 520] on button "Guardar" at bounding box center [977, 533] width 250 height 52
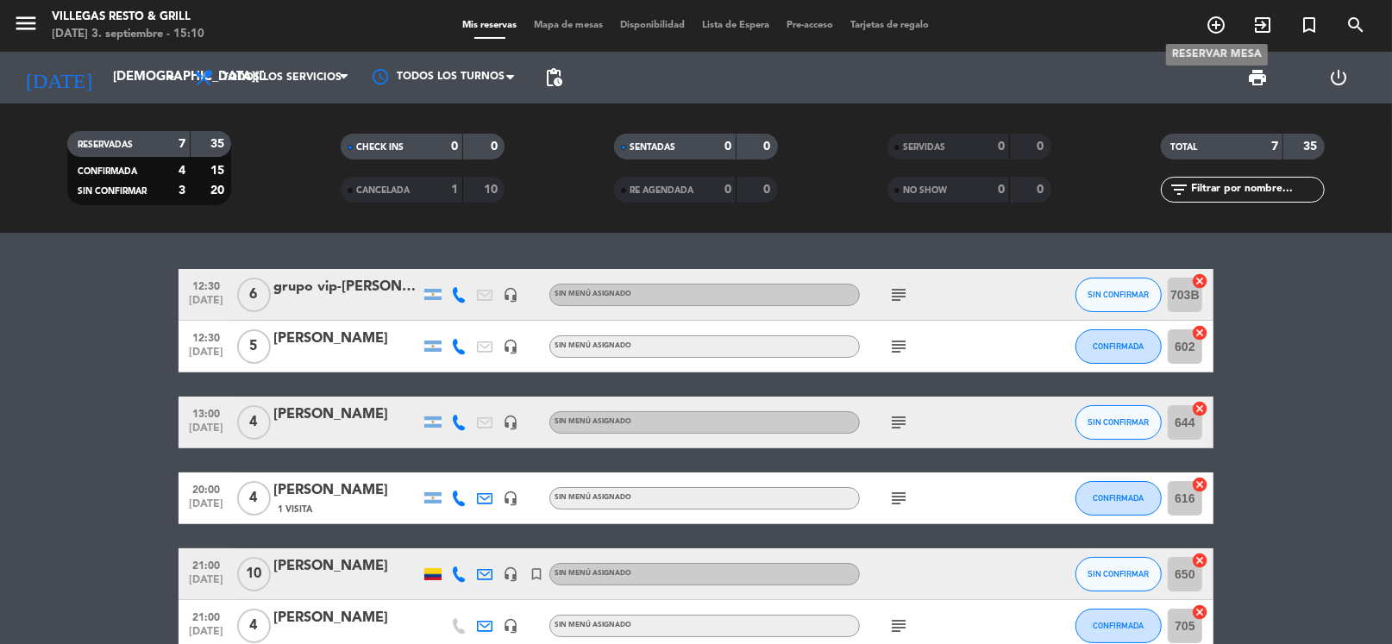
click at [1212, 22] on icon "add_circle_outline" at bounding box center [1216, 25] width 21 height 21
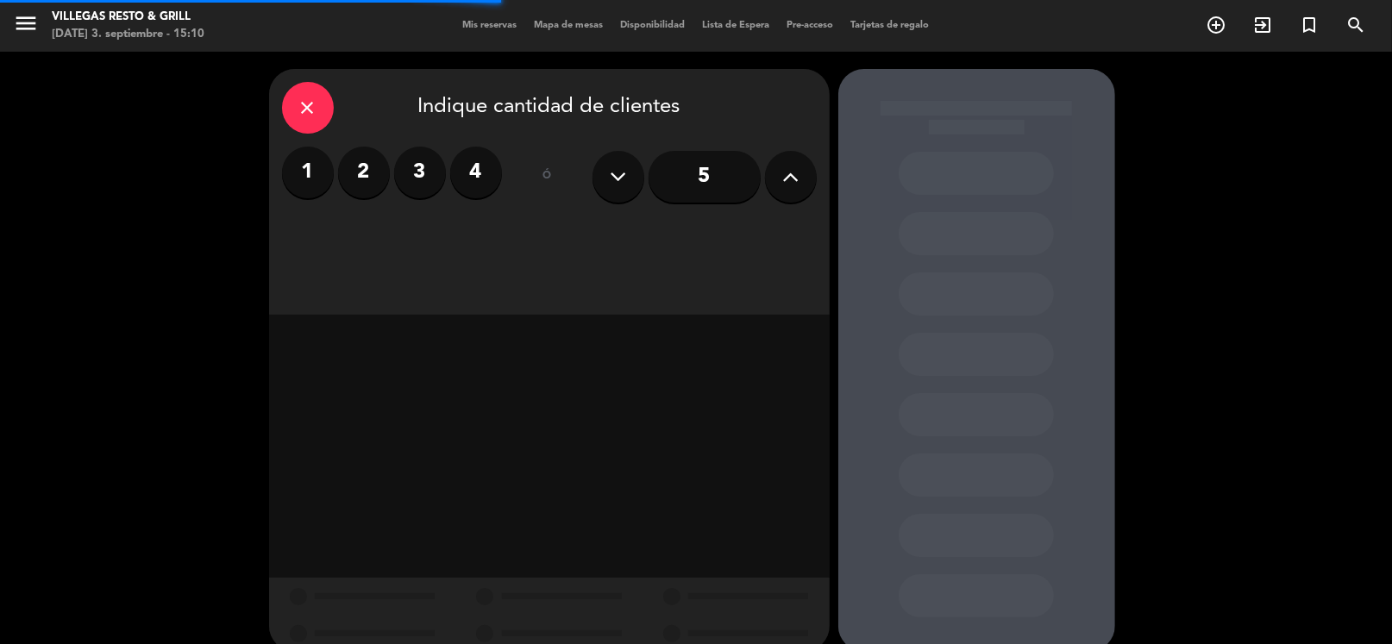
click at [443, 177] on label "3" at bounding box center [420, 173] width 52 height 52
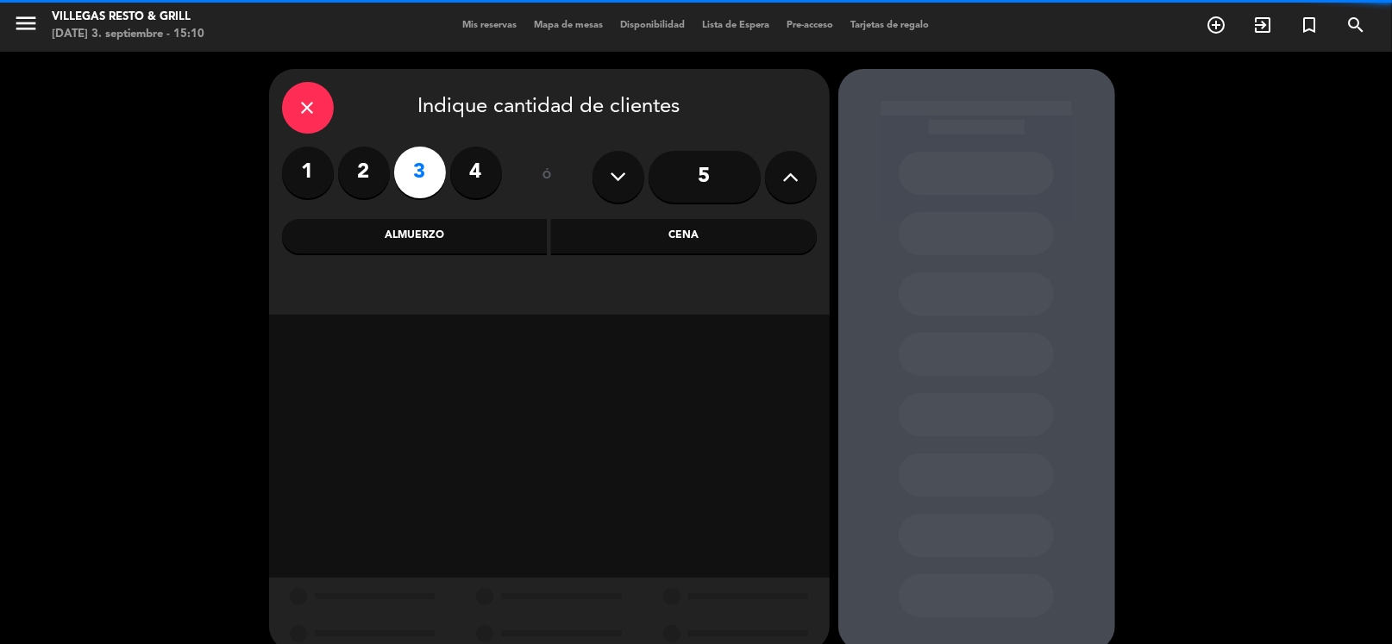
click at [485, 181] on label "4" at bounding box center [476, 173] width 52 height 52
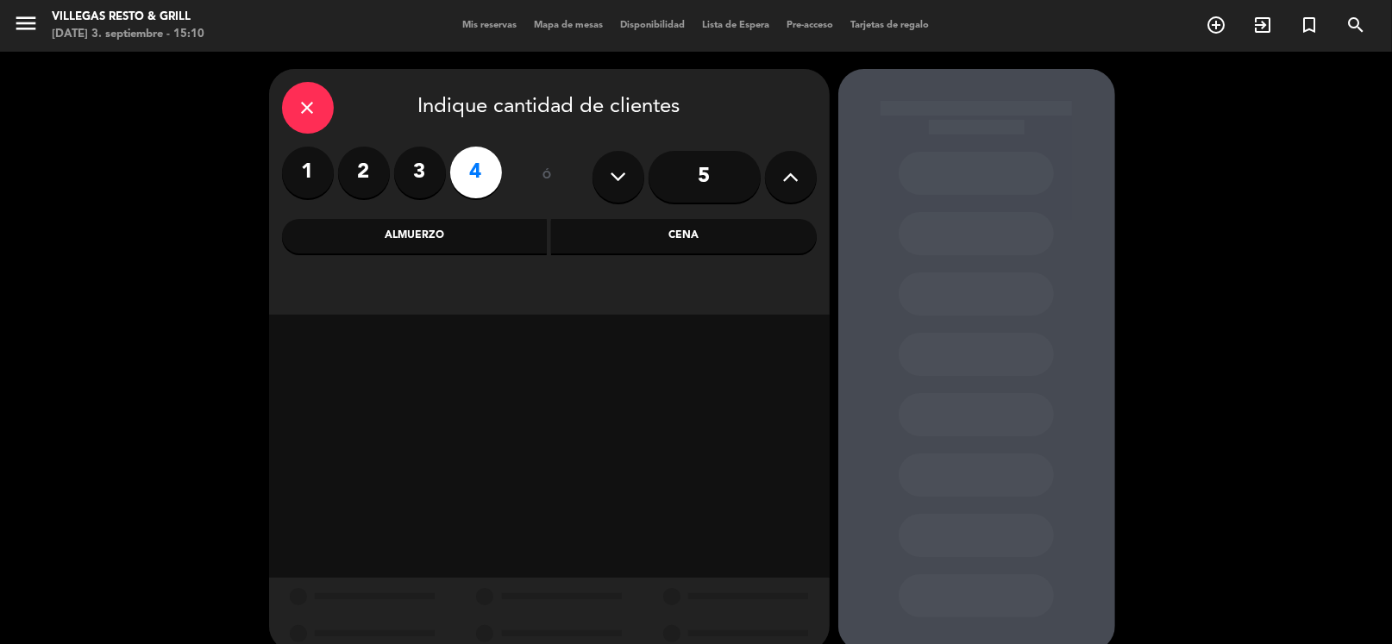
click at [599, 222] on div "Cena" at bounding box center [684, 236] width 266 height 34
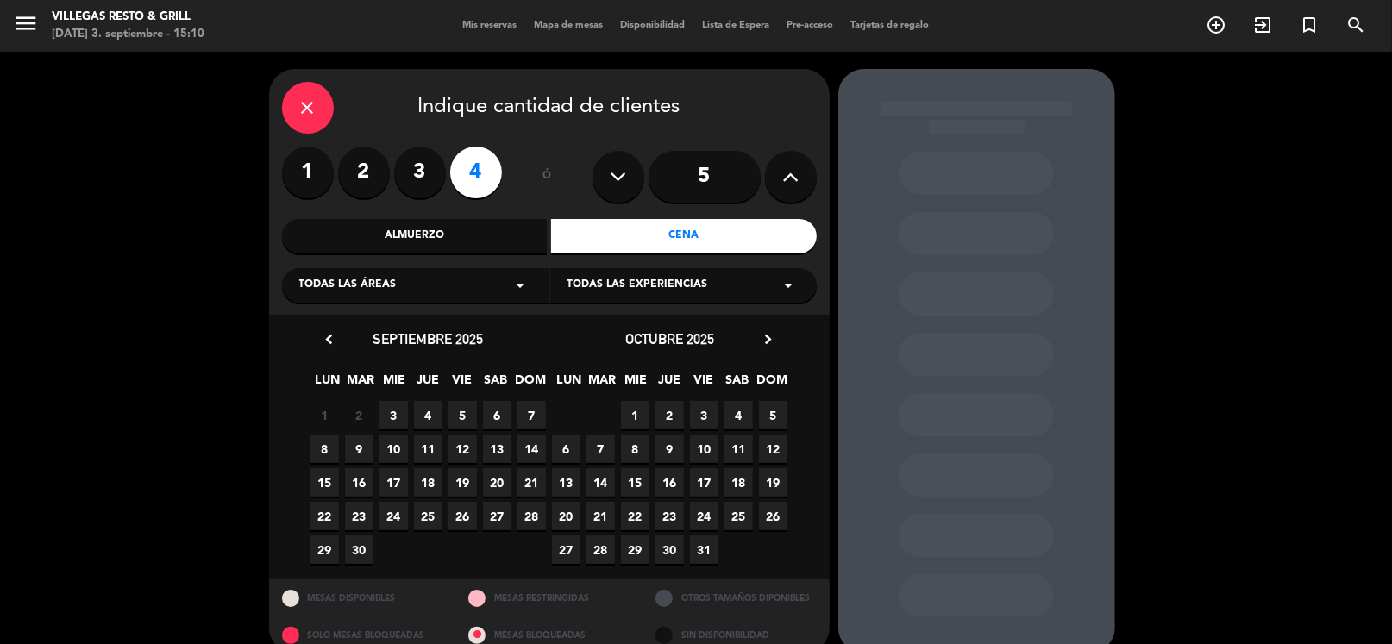
click at [477, 283] on div "Todas las áreas arrow_drop_down" at bounding box center [415, 285] width 266 height 34
click at [373, 378] on div "Salón Interno 2" at bounding box center [415, 379] width 232 height 17
click at [467, 419] on span "5" at bounding box center [462, 415] width 28 height 28
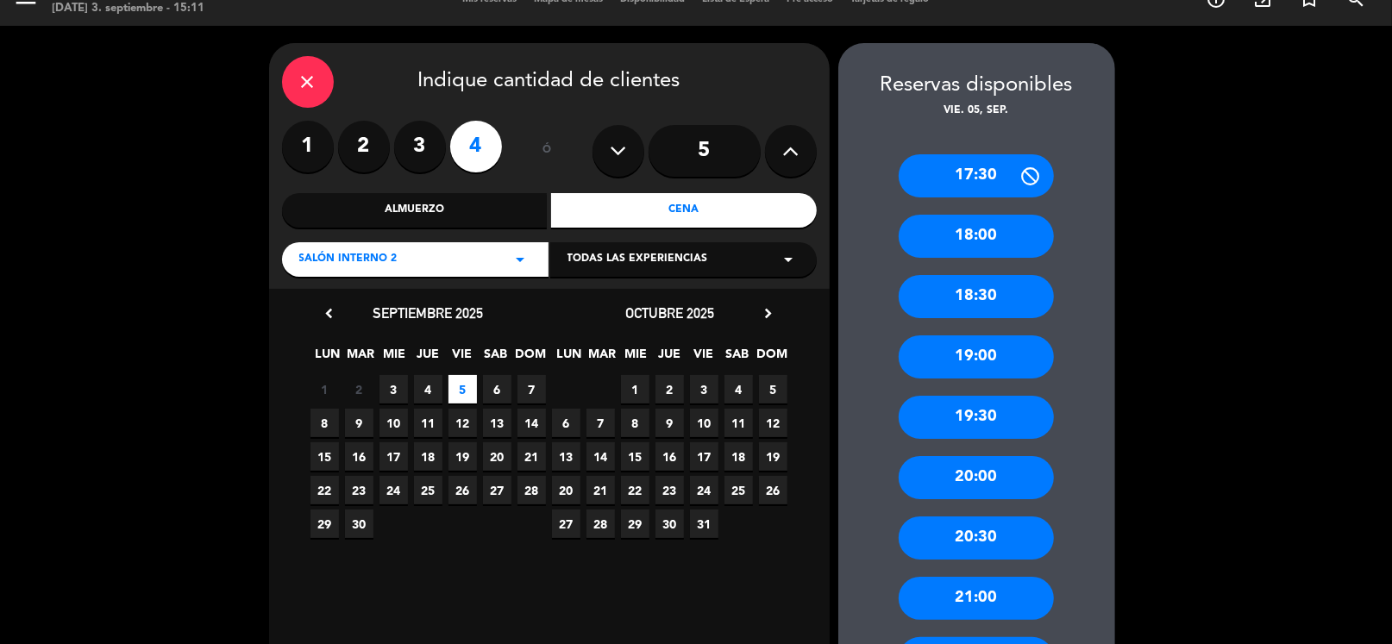
click at [992, 547] on div "20:30" at bounding box center [976, 538] width 155 height 43
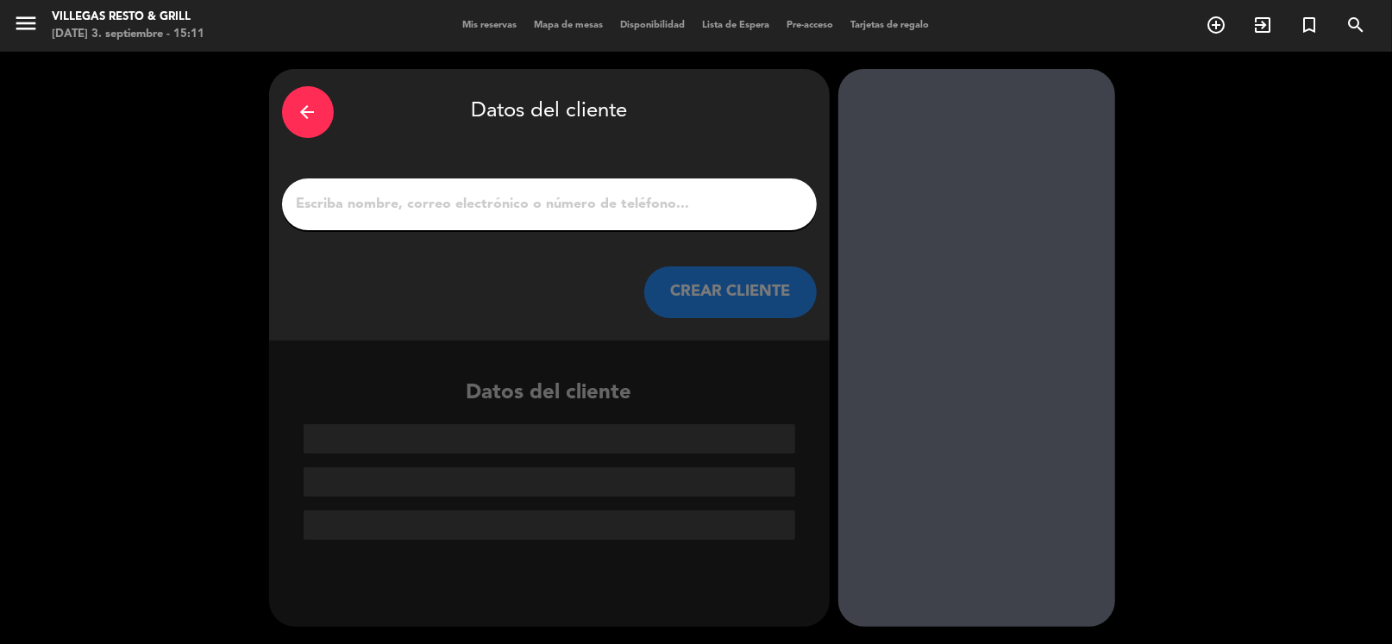
click at [446, 197] on input "1" at bounding box center [549, 204] width 509 height 24
paste input "[PERSON_NAME]"
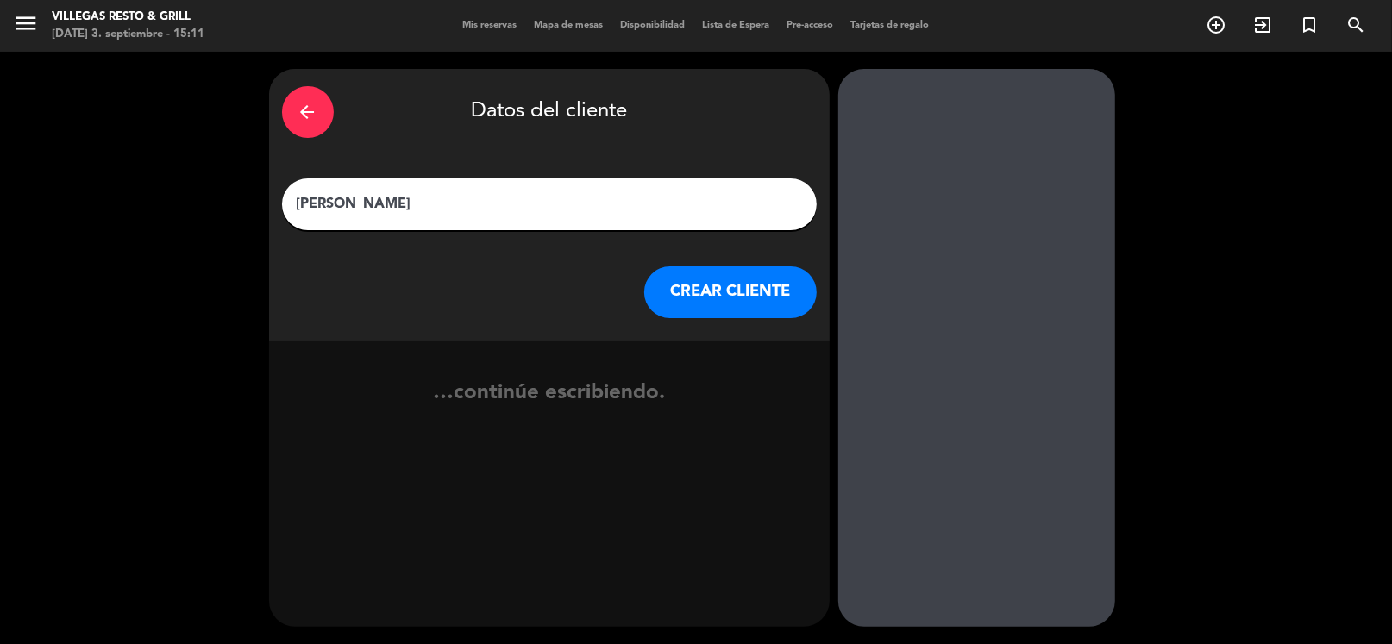
type input "[PERSON_NAME]"
click at [787, 308] on button "CREAR CLIENTE" at bounding box center [730, 292] width 172 height 52
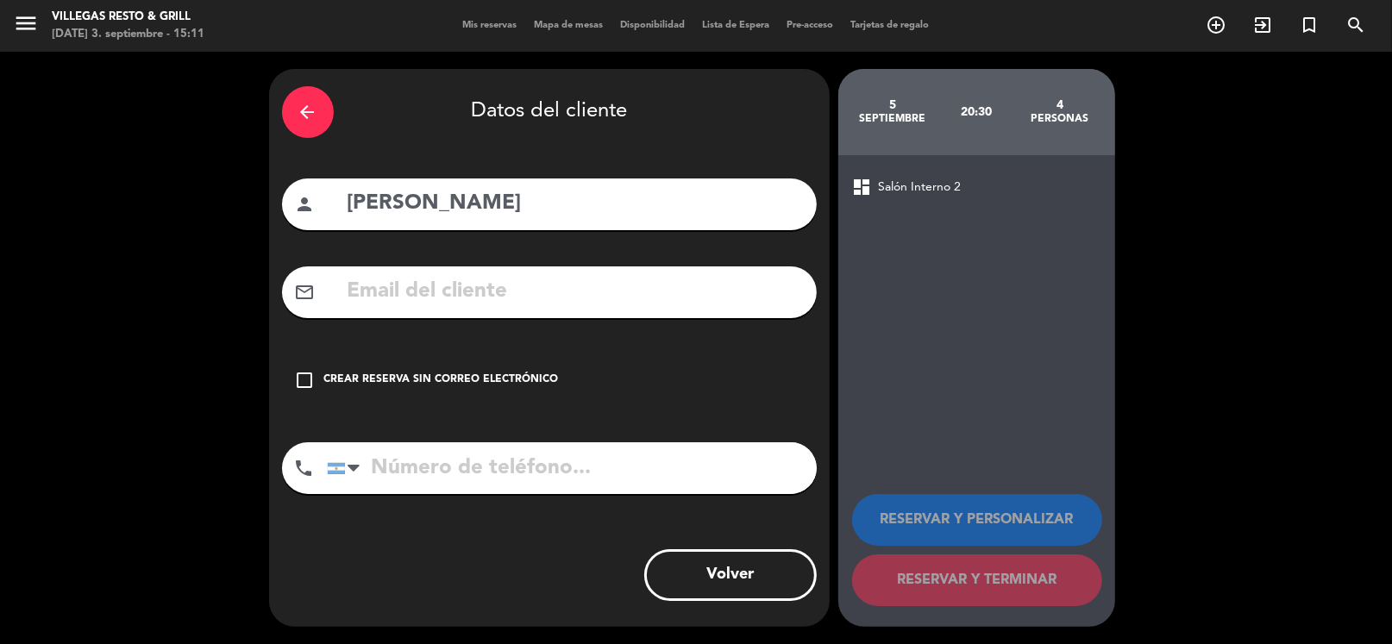
click at [544, 298] on input "text" at bounding box center [575, 291] width 458 height 35
paste input "[PERSON_NAME]"
type input "[PERSON_NAME]"
click at [527, 461] on input "tel" at bounding box center [572, 468] width 490 height 52
paste input "[PHONE_NUMBER]"
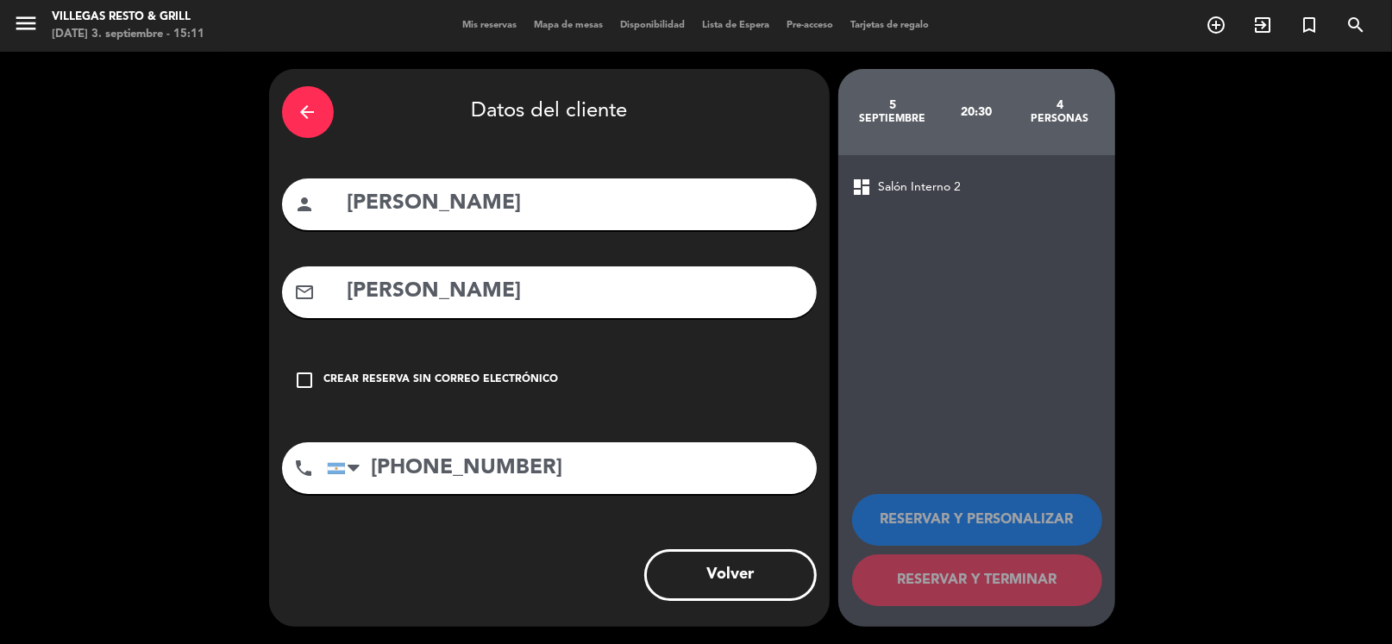
type input "[PHONE_NUMBER]"
drag, startPoint x: 523, startPoint y: 280, endPoint x: 284, endPoint y: 279, distance: 238.9
click at [284, 279] on meitre-input "mail_outline [PERSON_NAME]" at bounding box center [549, 292] width 535 height 52
click at [464, 298] on input "text" at bounding box center [575, 291] width 458 height 35
paste input "[EMAIL_ADDRESS][DOMAIN_NAME]"
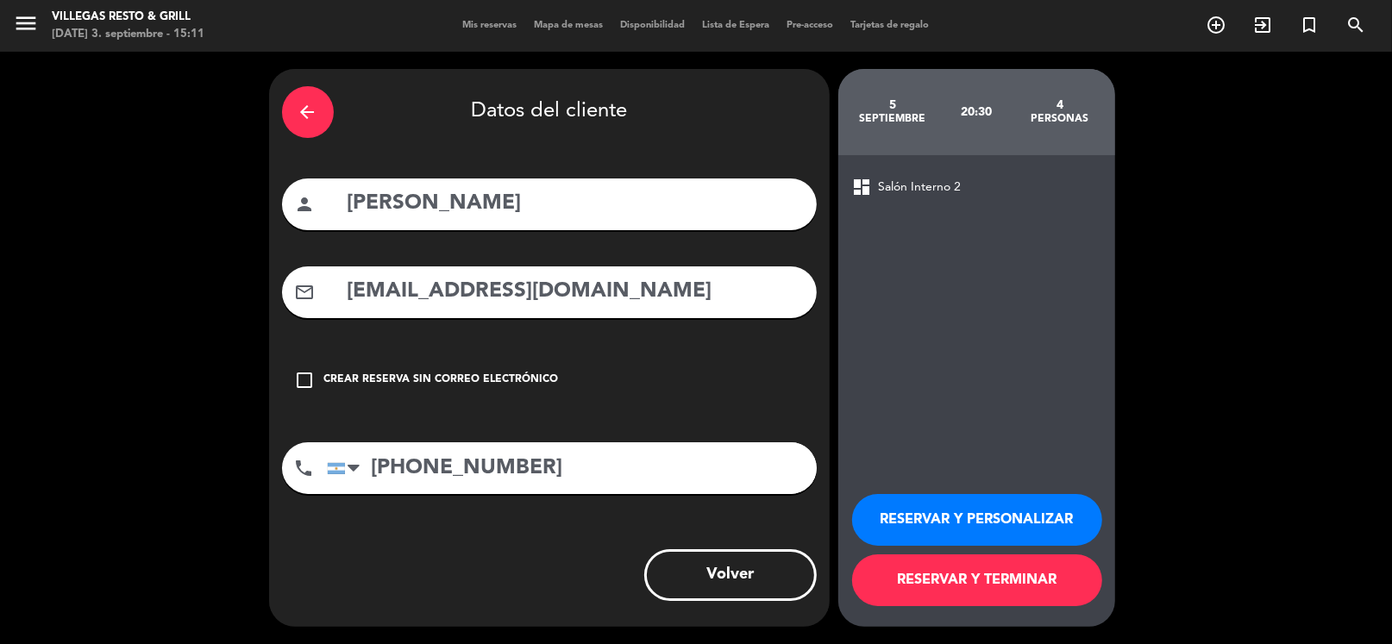
type input "[EMAIL_ADDRESS][DOMAIN_NAME]"
click at [917, 520] on button "RESERVAR Y PERSONALIZAR" at bounding box center [977, 520] width 250 height 52
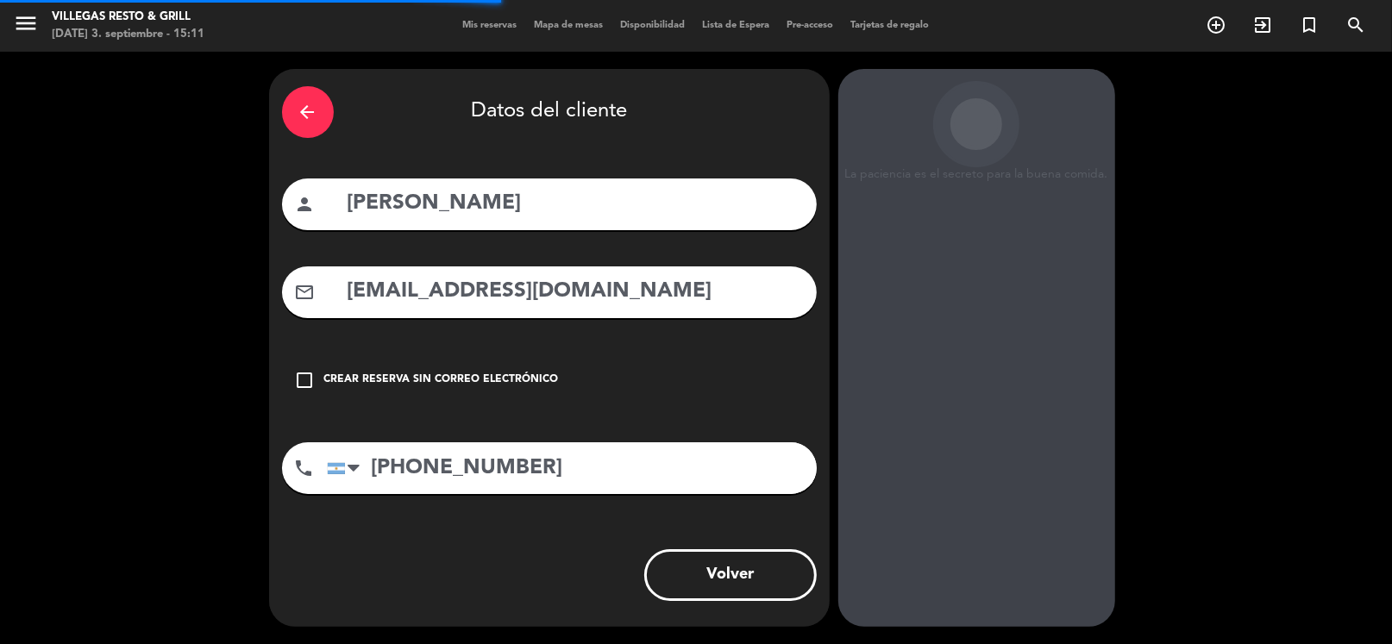
scroll to position [45, 0]
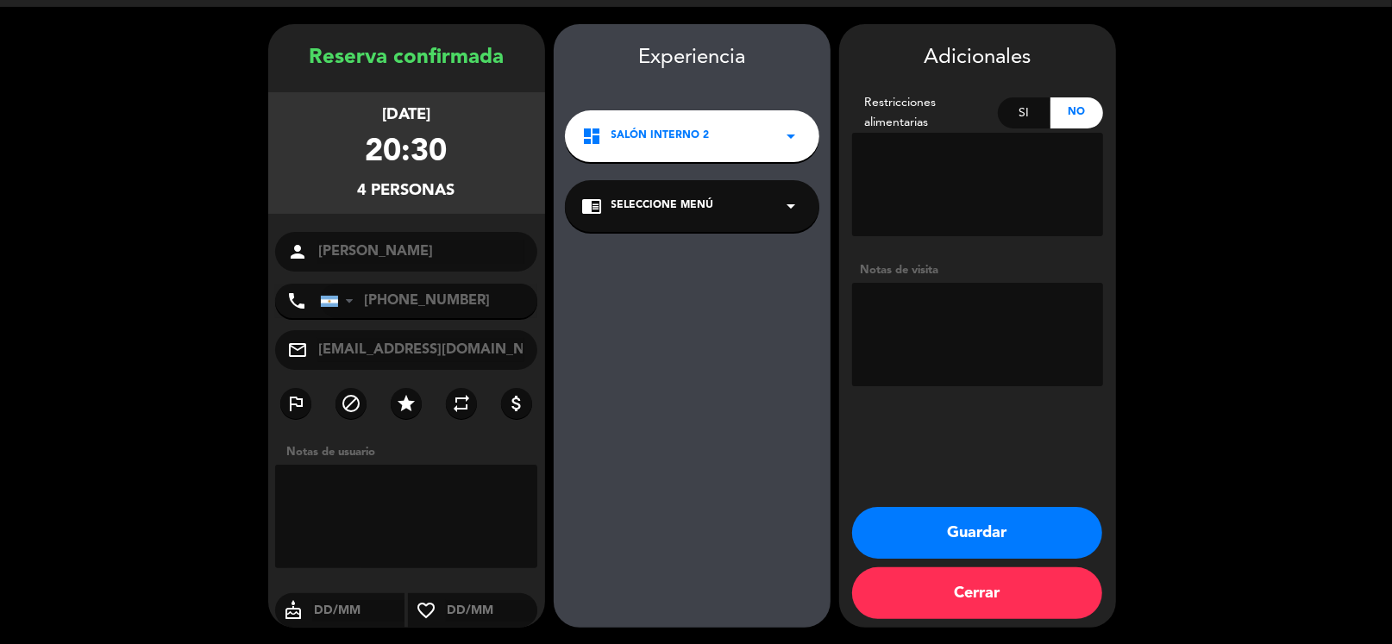
click at [895, 335] on textarea at bounding box center [977, 334] width 251 height 103
type textarea "fio"
click at [939, 525] on button "Guardar" at bounding box center [977, 533] width 250 height 52
